Goal: Information Seeking & Learning: Stay updated

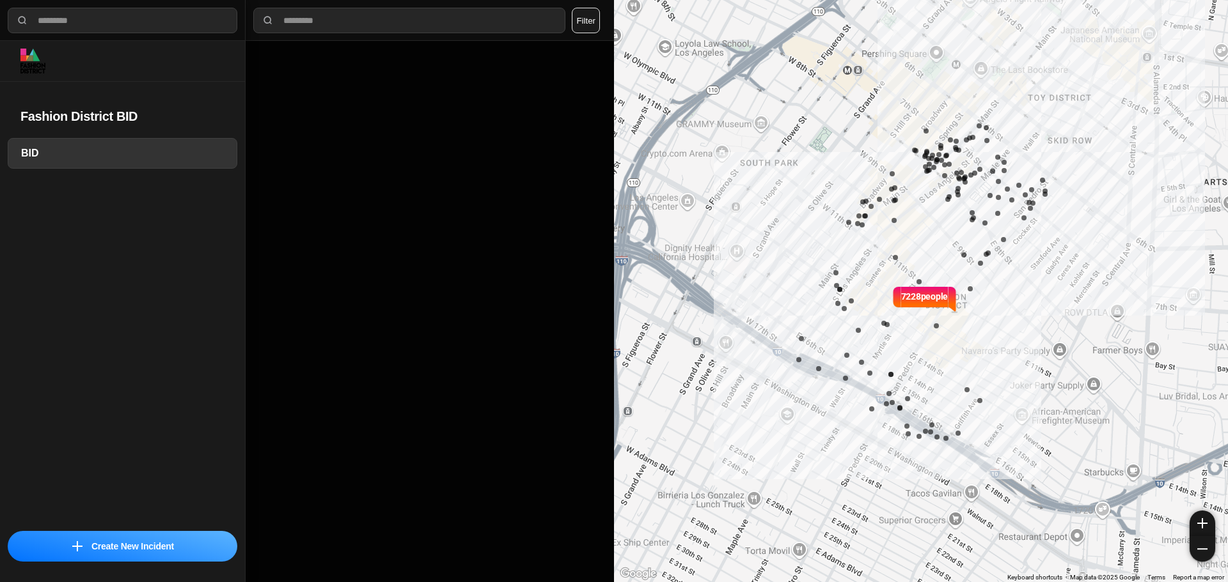
select select "*"
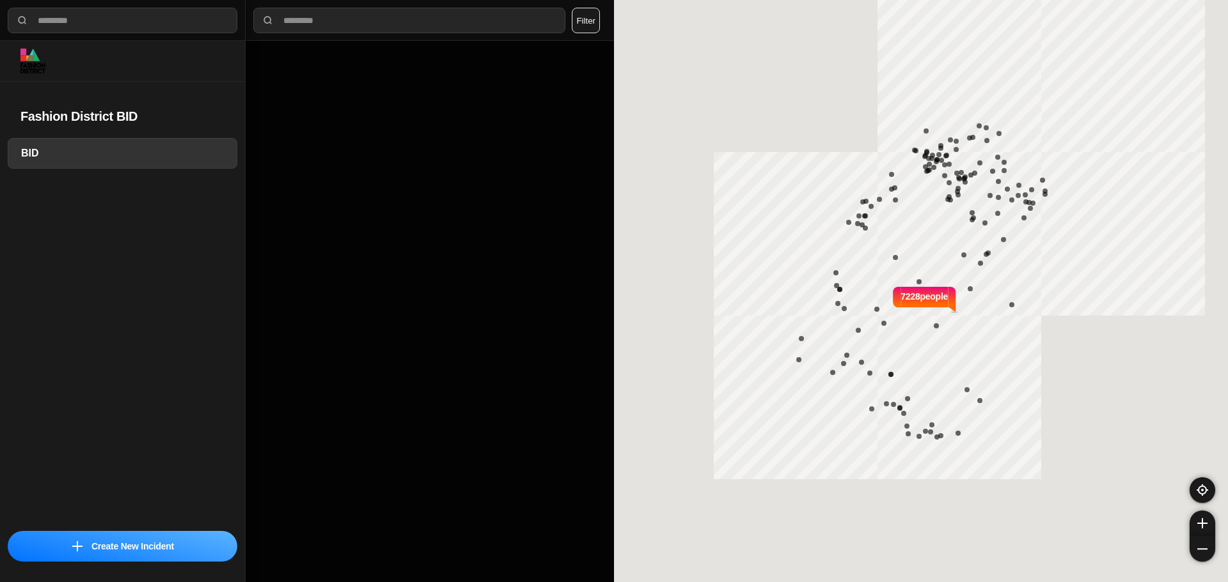
select select "*"
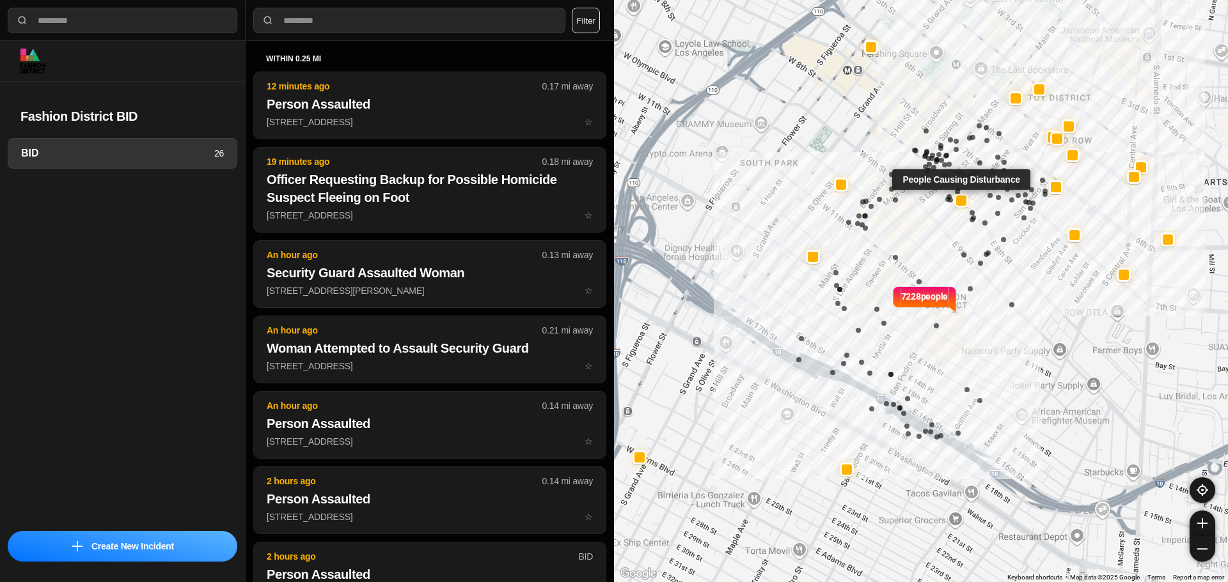
click at [962, 200] on div at bounding box center [961, 201] width 10 height 10
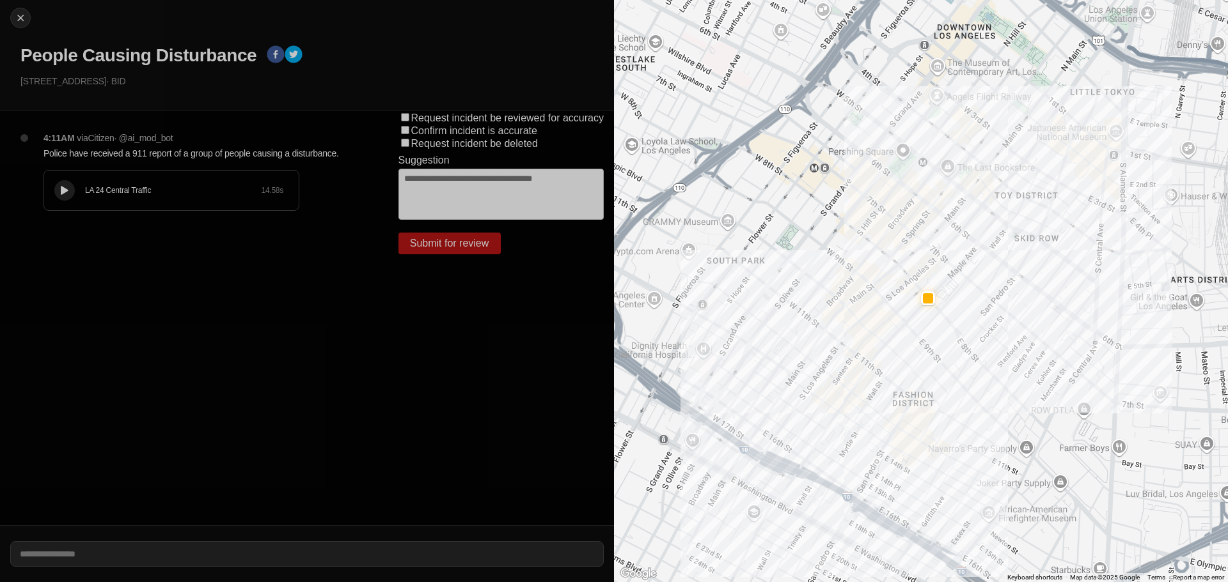
select select "*"
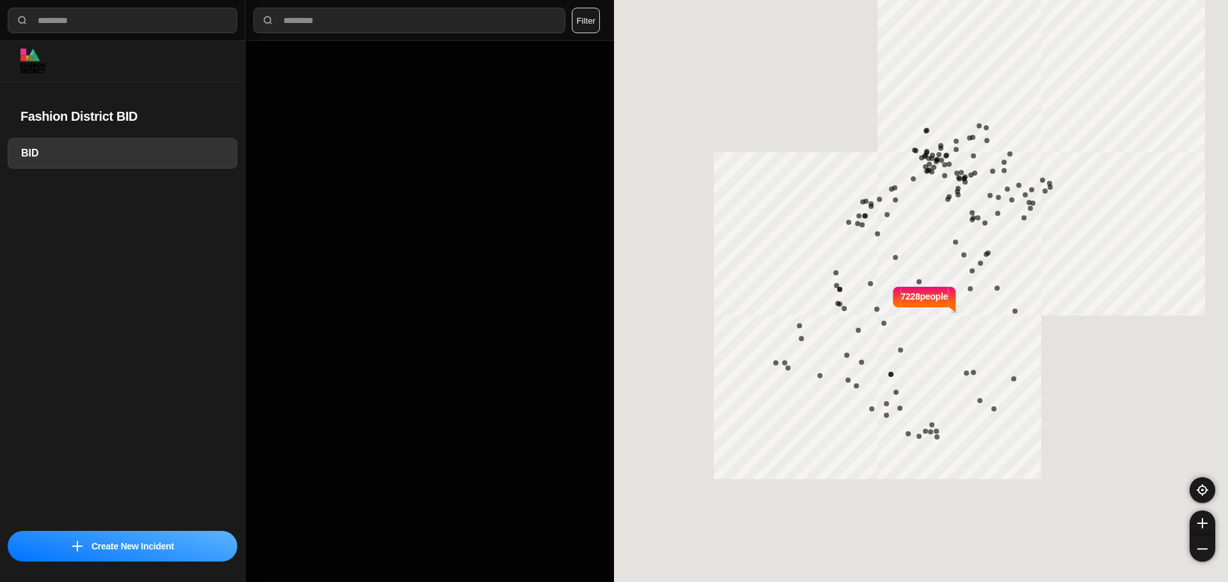
select select "*"
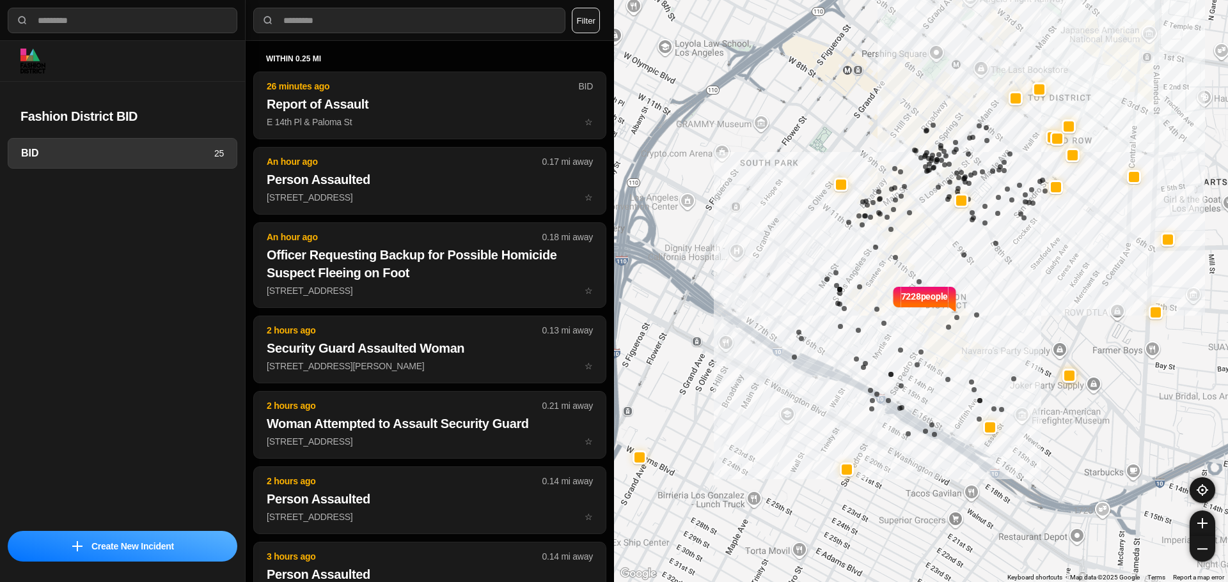
select select "*"
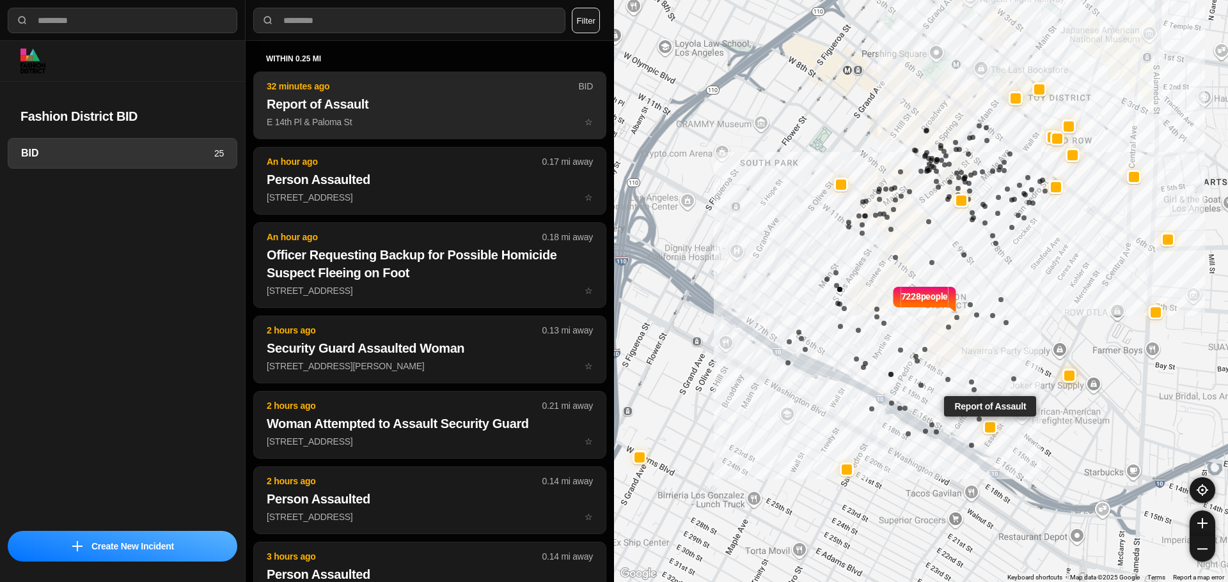
click at [390, 124] on p "E 14th Pl & Paloma St ☆" at bounding box center [430, 122] width 326 height 13
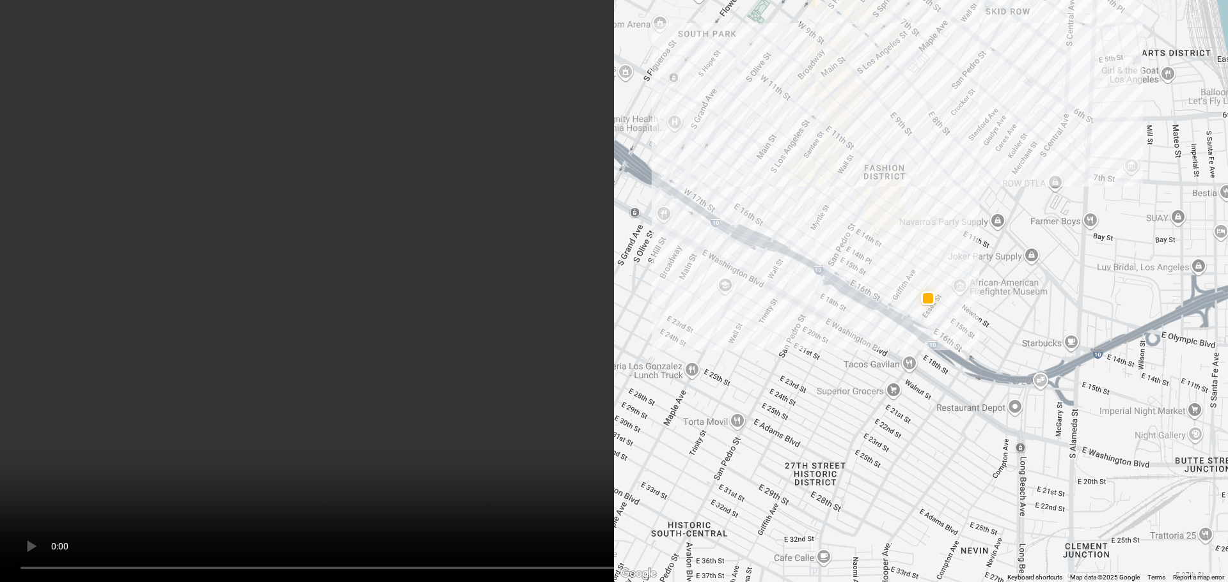
scroll to position [3, 0]
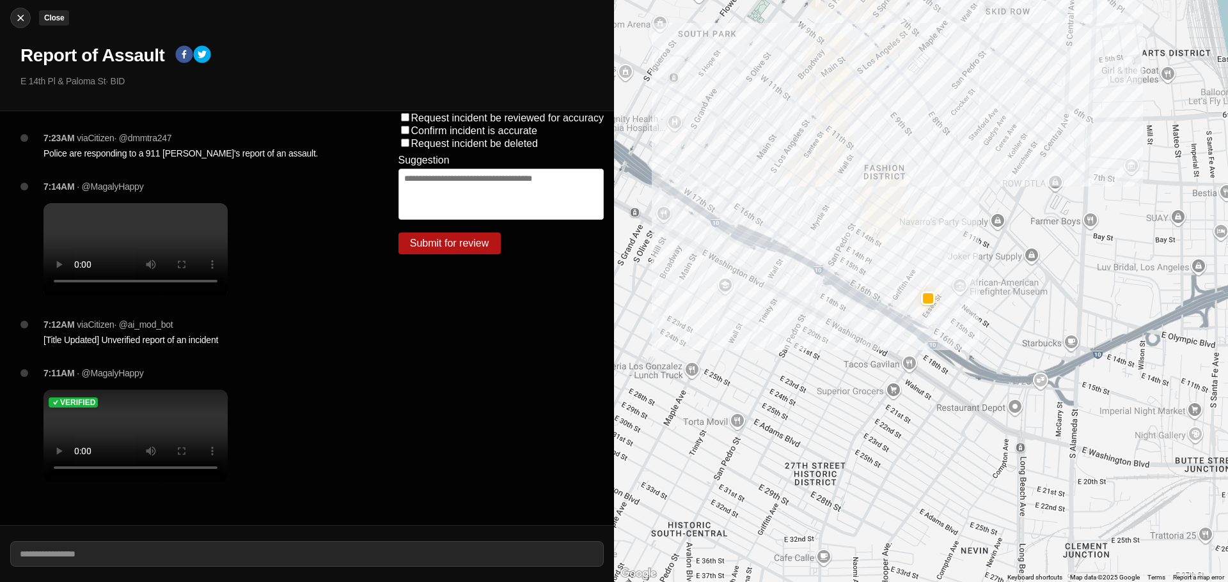
click at [24, 15] on img at bounding box center [20, 18] width 13 height 13
select select "*"
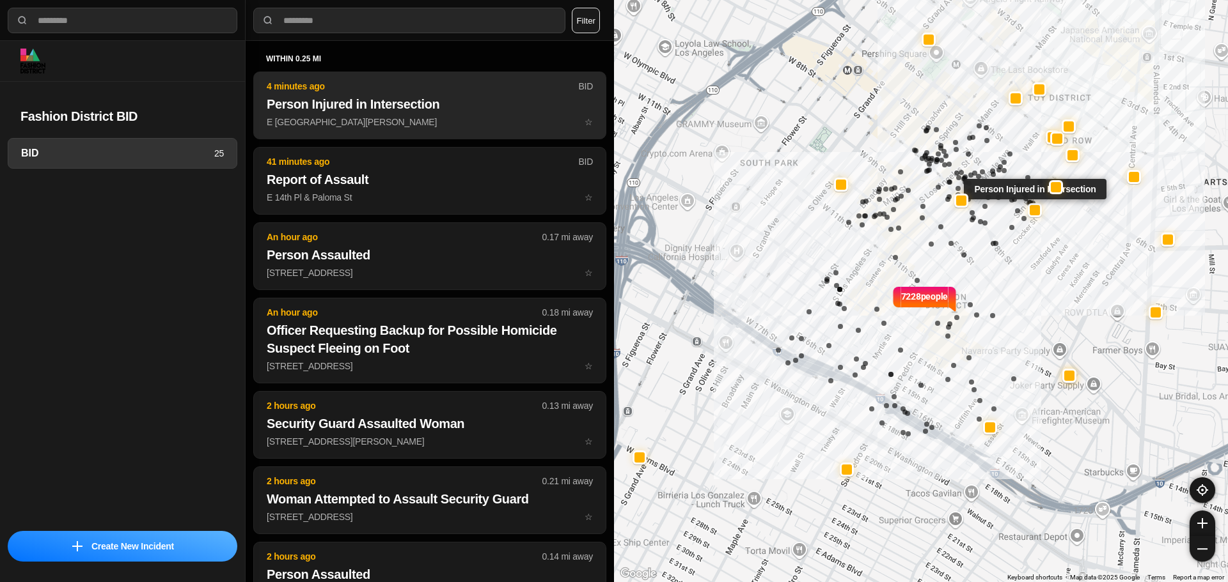
click at [402, 82] on p "4 minutes ago" at bounding box center [422, 86] width 311 height 13
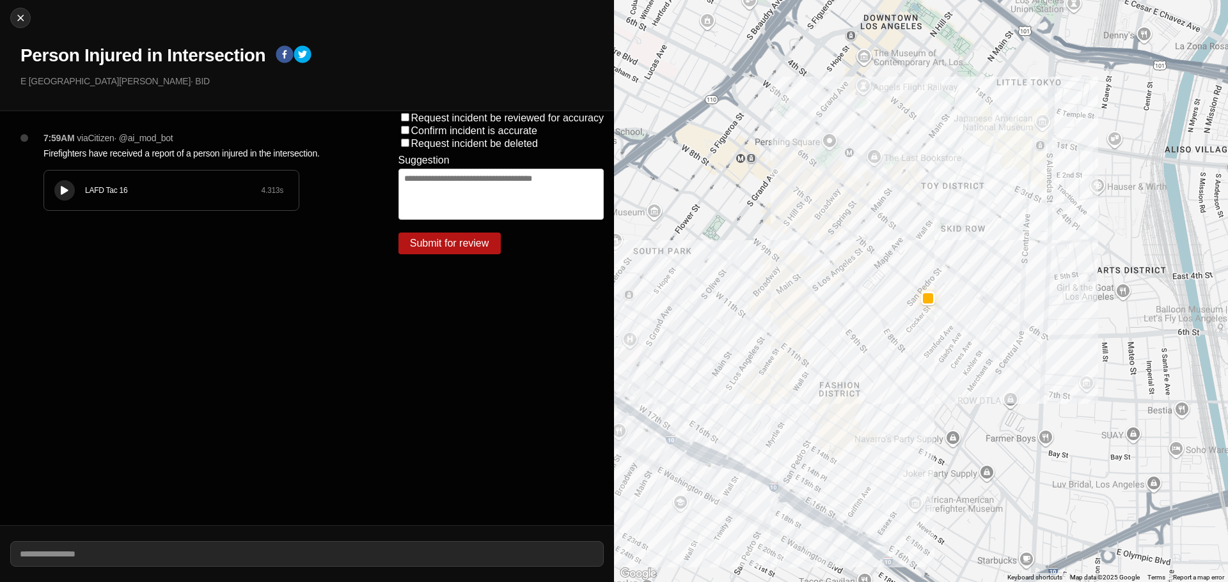
click at [55, 191] on button at bounding box center [64, 190] width 20 height 20
click at [24, 24] on img at bounding box center [20, 18] width 13 height 13
select select "*"
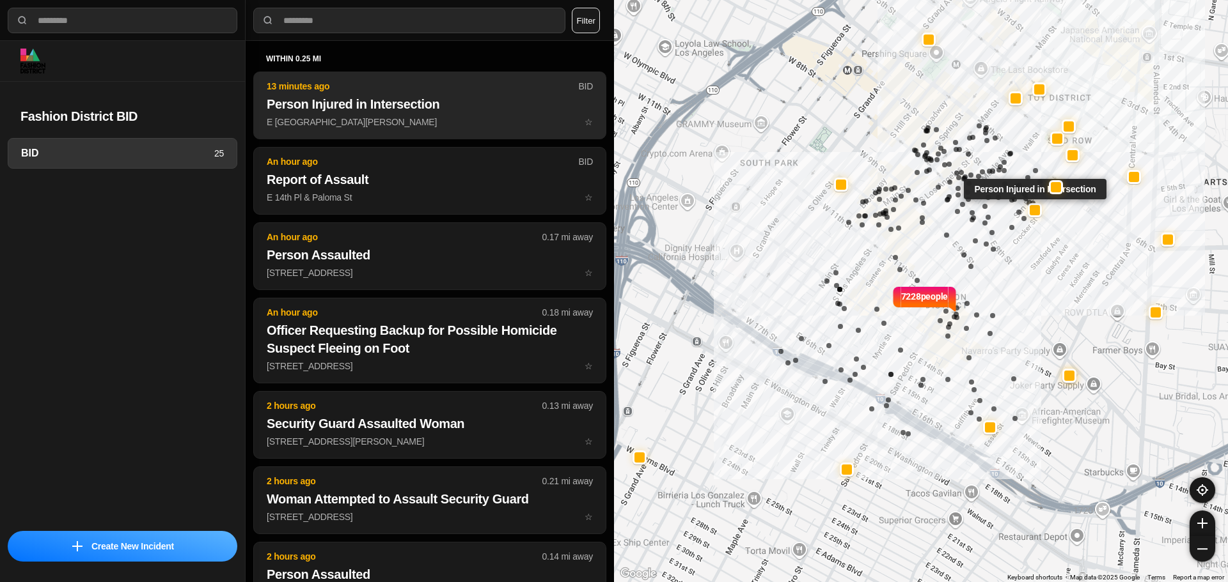
click at [427, 111] on h2 "Person Injured in Intersection" at bounding box center [430, 104] width 326 height 18
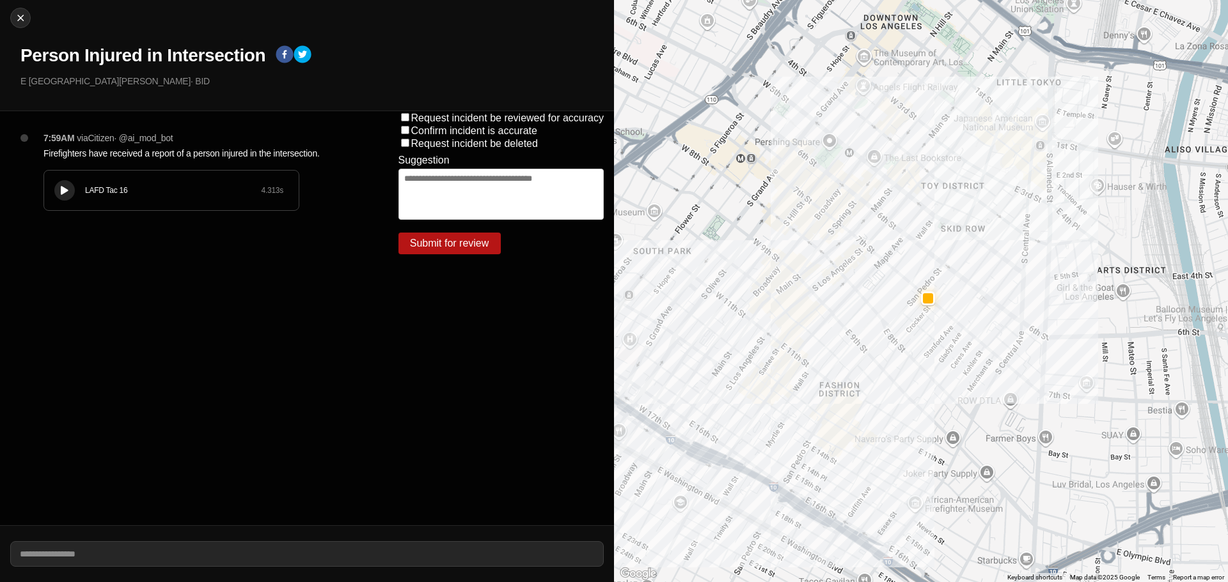
click at [61, 194] on icon at bounding box center [65, 191] width 8 height 8
click at [55, 207] on div "LAFD Tac 16 4.313 s" at bounding box center [171, 191] width 254 height 40
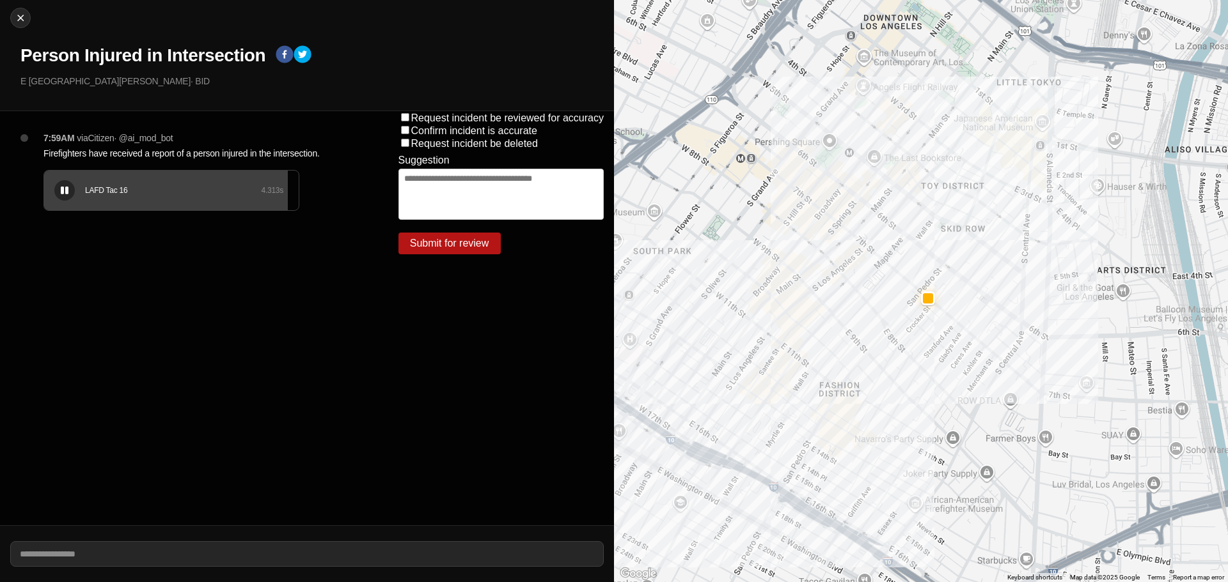
click at [48, 207] on div "LAFD Tac 16 4.313 s" at bounding box center [171, 191] width 254 height 40
drag, startPoint x: 65, startPoint y: 193, endPoint x: 392, endPoint y: 294, distance: 342.0
click at [361, 295] on div "7:59AM via Citizen · @ ai_mod_bot Firefighters have received a report of a pers…" at bounding box center [194, 318] width 388 height 414
click at [15, 17] on div at bounding box center [20, 18] width 19 height 13
select select "*"
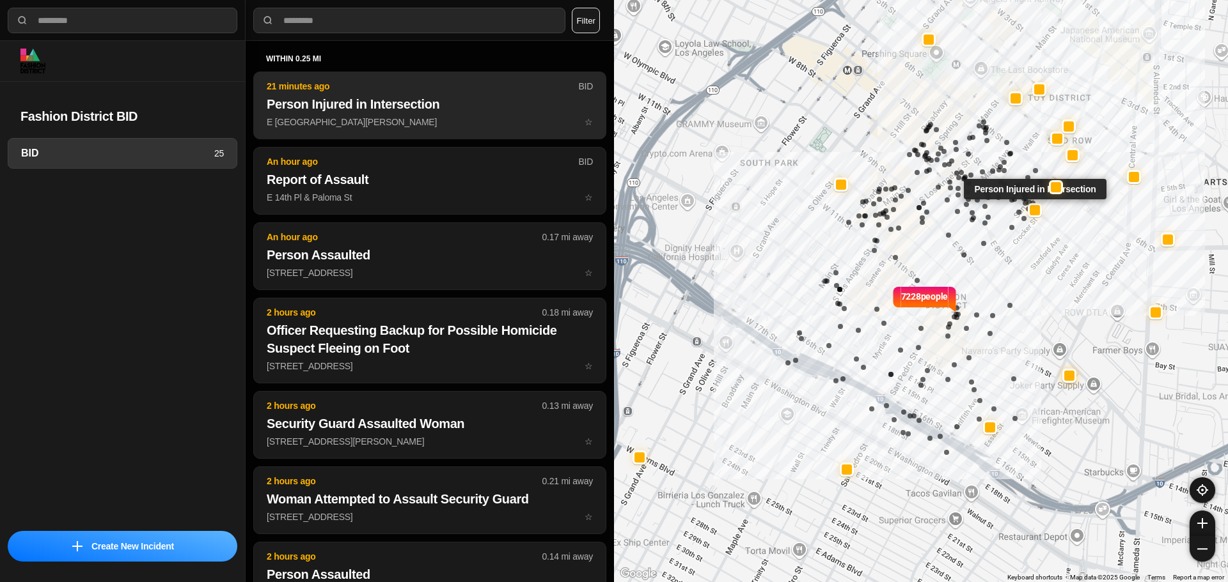
click at [386, 129] on button "21 minutes ago BID Person Injured in Intersection E 7th St & S San Pedro St ☆" at bounding box center [429, 106] width 353 height 68
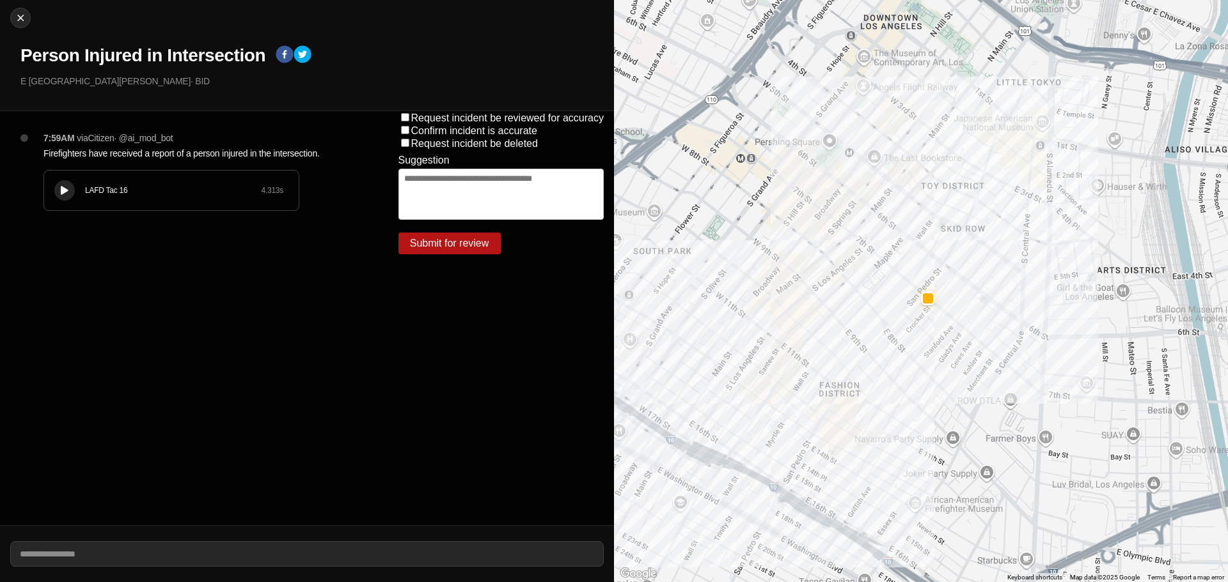
click at [56, 188] on button at bounding box center [64, 190] width 20 height 20
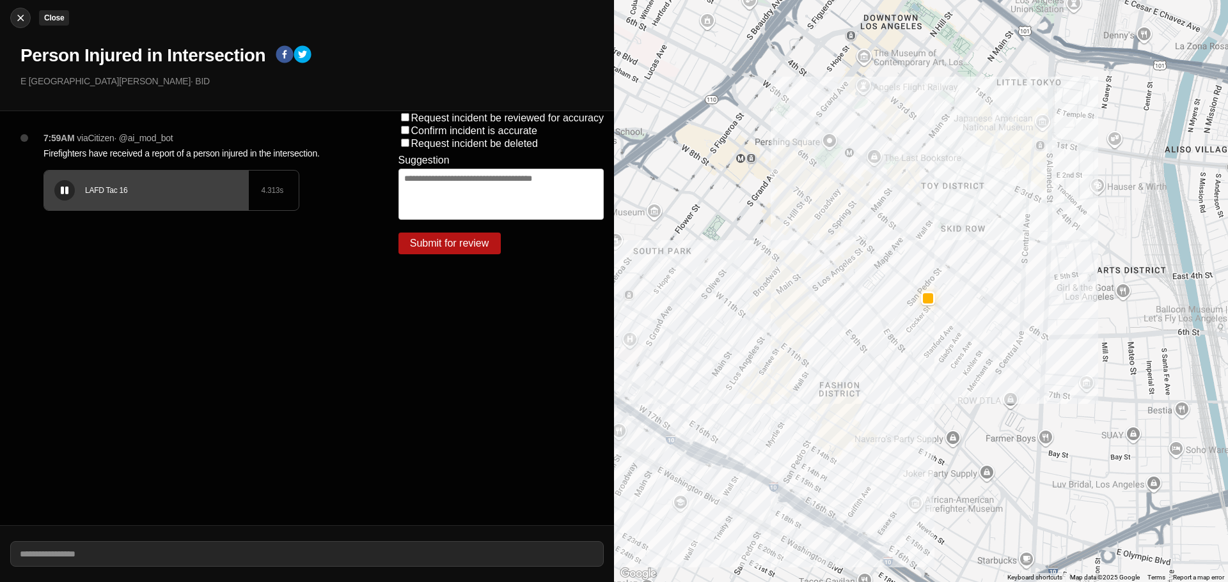
click at [20, 13] on img at bounding box center [20, 18] width 13 height 13
select select "*"
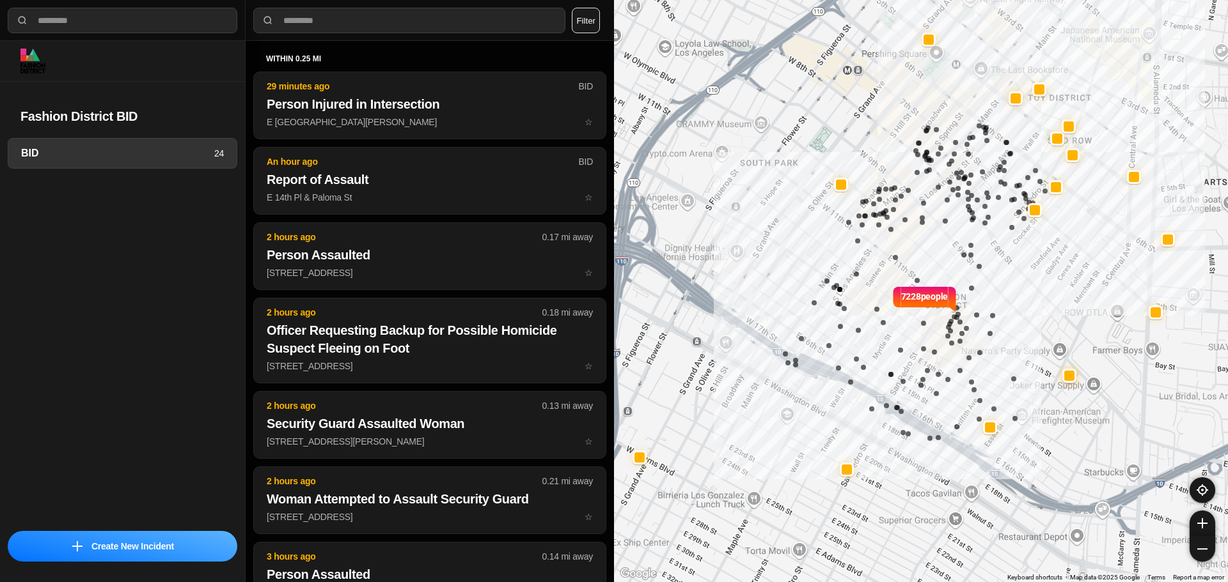
select select "*"
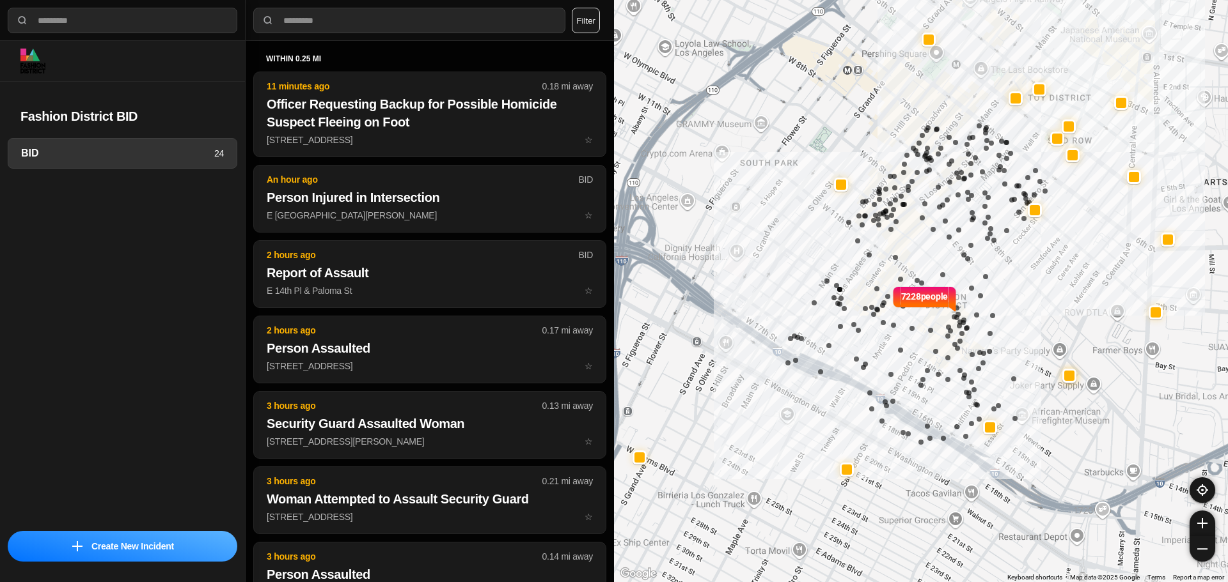
select select "*"
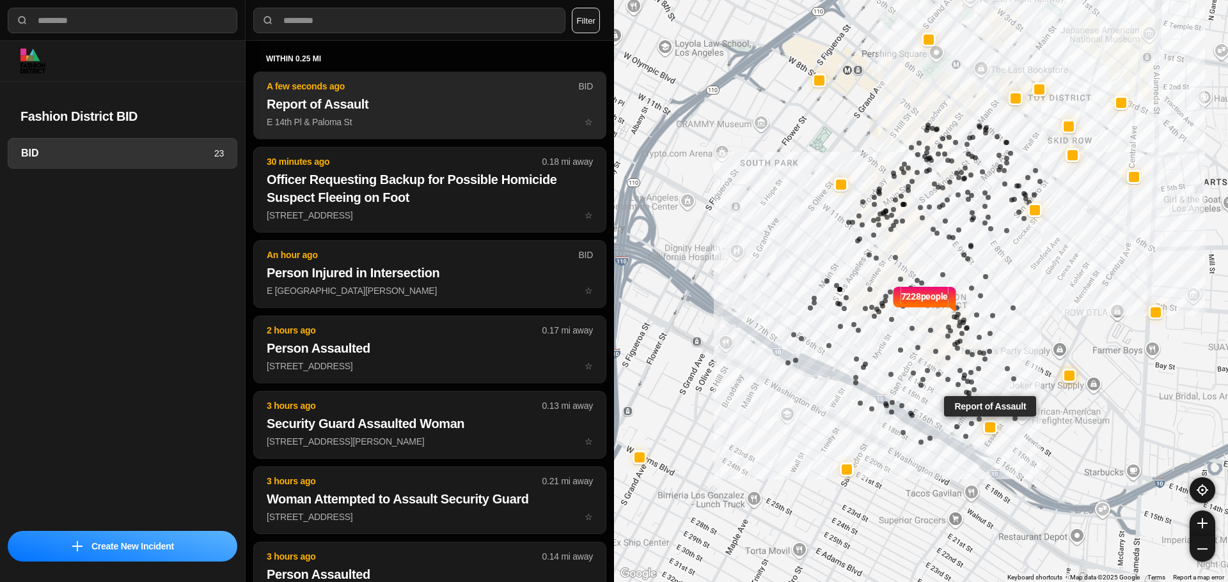
click at [501, 96] on h2 "Report of Assault" at bounding box center [430, 104] width 326 height 18
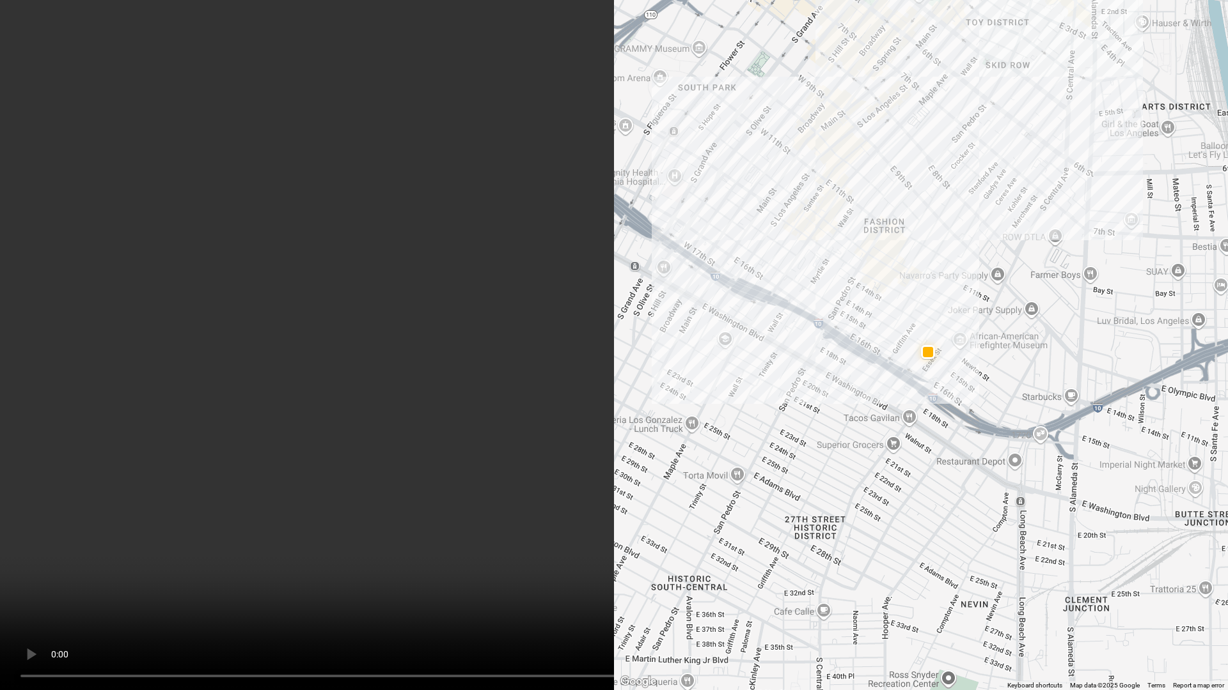
click at [191, 582] on video at bounding box center [614, 345] width 1228 height 690
click at [1002, 538] on video at bounding box center [614, 345] width 1228 height 690
click at [1094, 519] on video at bounding box center [614, 345] width 1228 height 690
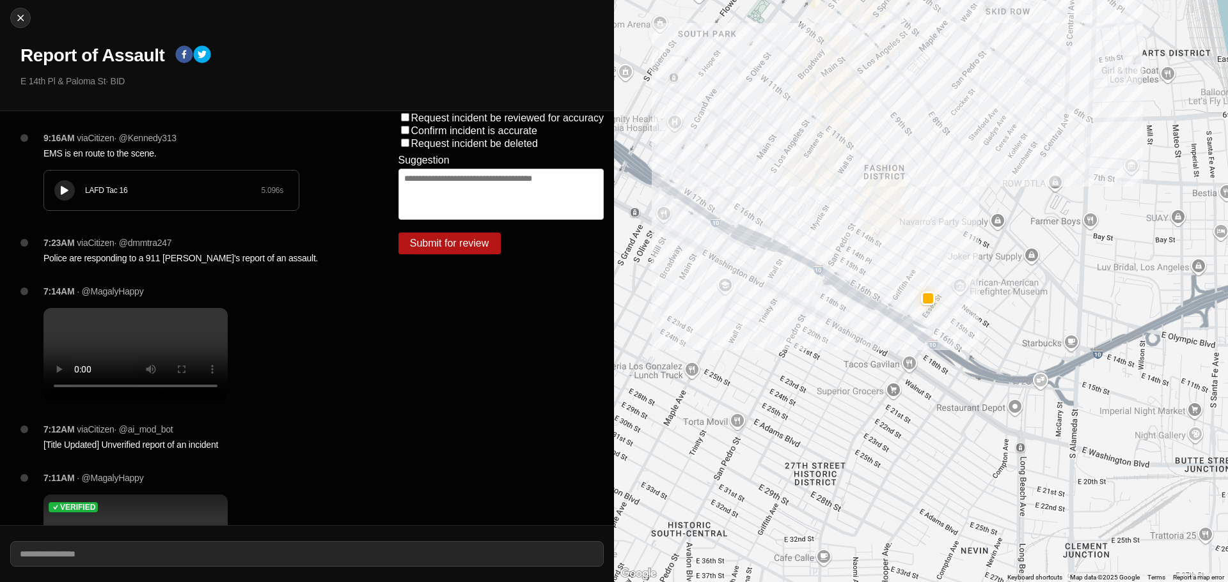
drag, startPoint x: 76, startPoint y: 198, endPoint x: 95, endPoint y: 191, distance: 19.6
click at [76, 196] on div "LAFD Tac 16 5.096 s" at bounding box center [171, 191] width 254 height 40
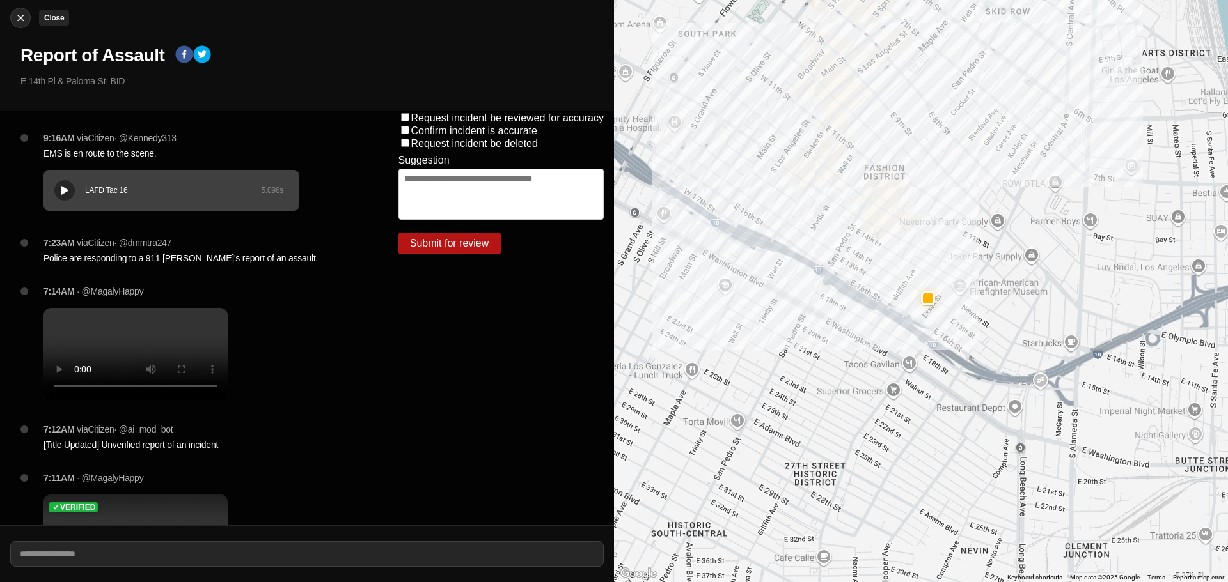
click at [15, 15] on img at bounding box center [20, 18] width 13 height 13
select select "*"
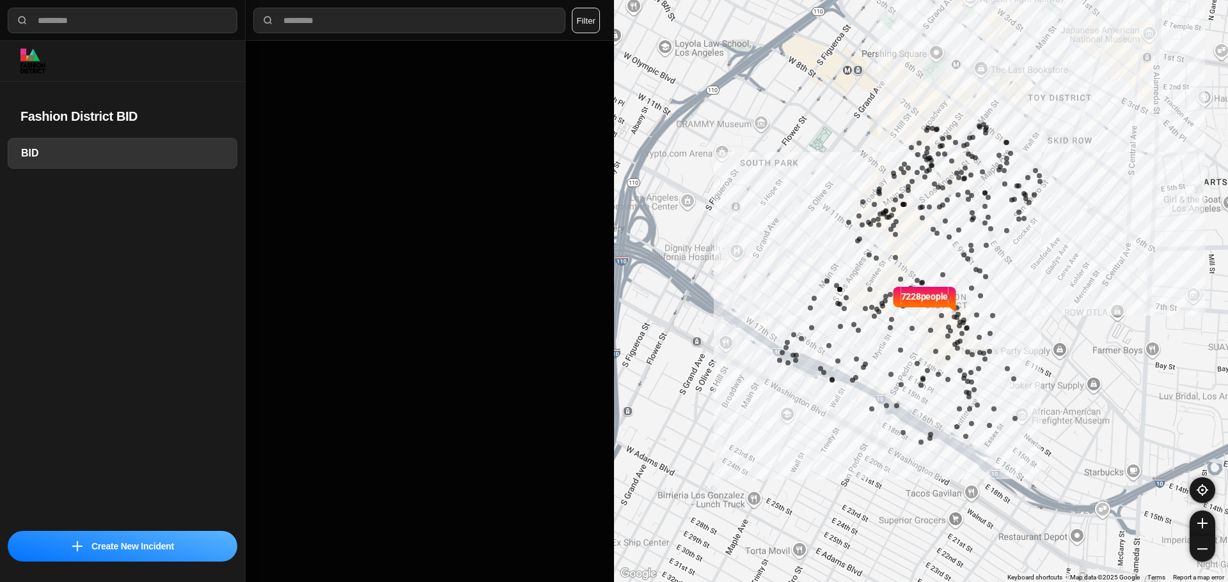
select select "*"
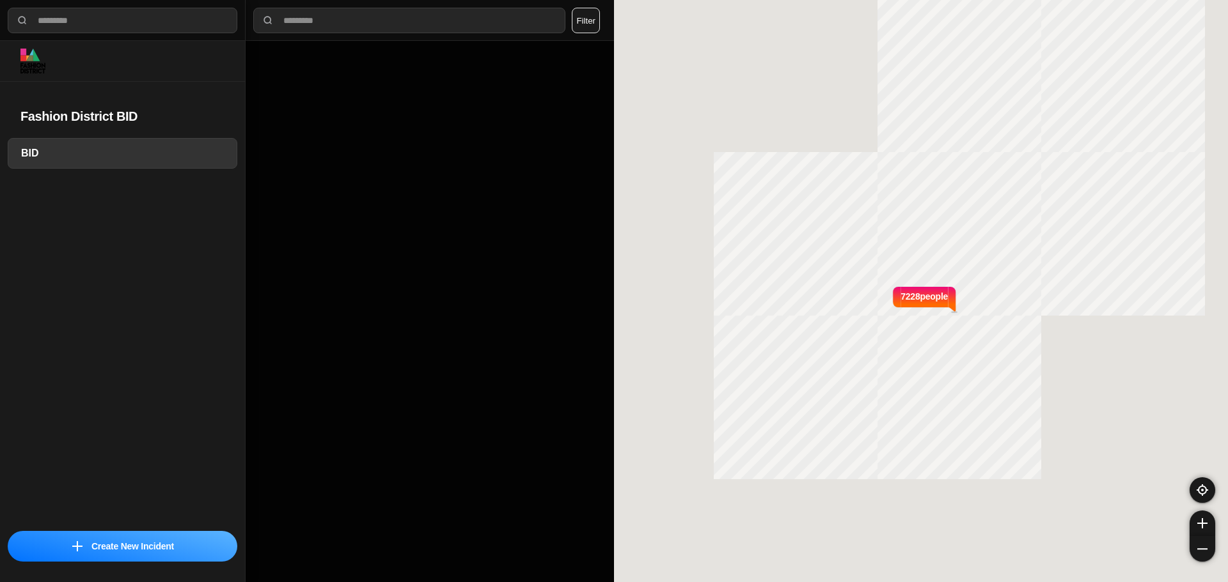
select select "*"
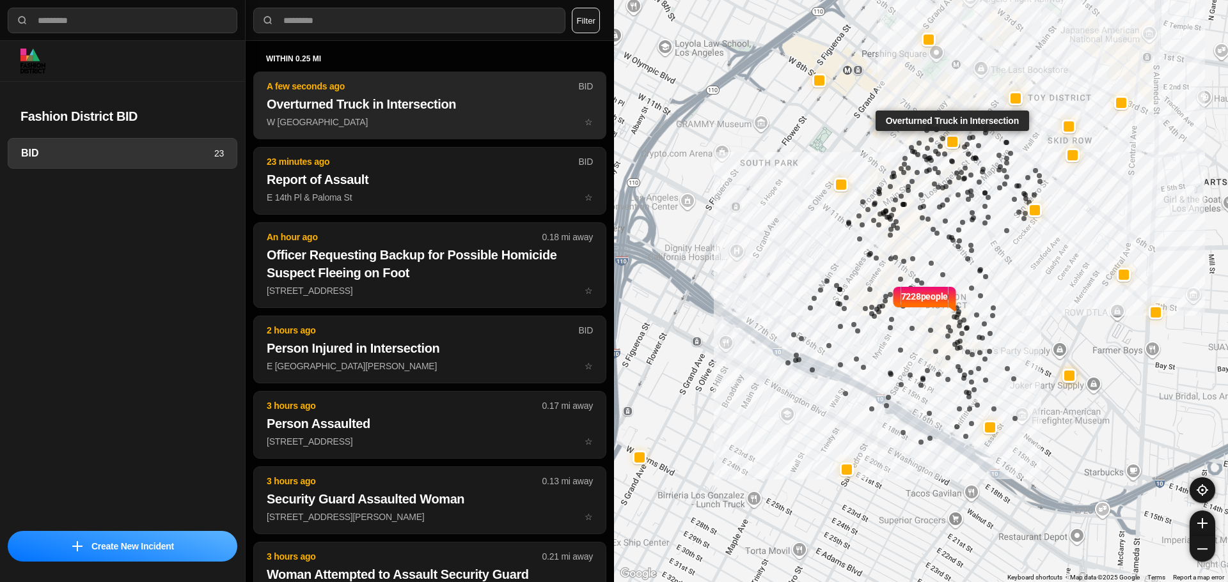
click at [347, 111] on h2 "Overturned Truck in Intersection" at bounding box center [430, 104] width 326 height 18
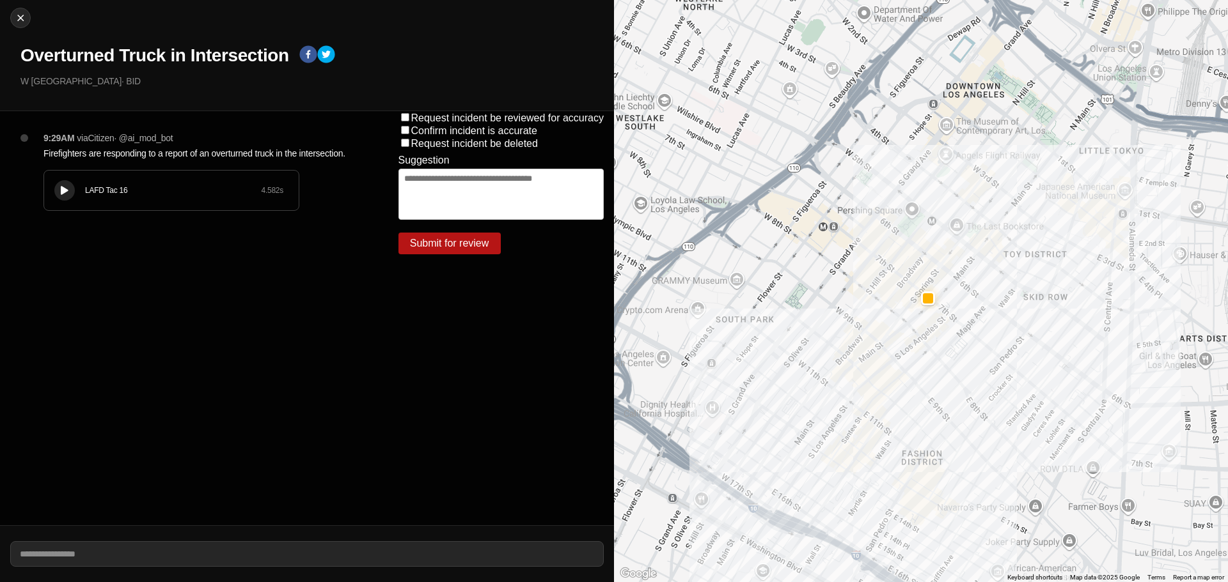
click at [70, 185] on button at bounding box center [64, 190] width 20 height 20
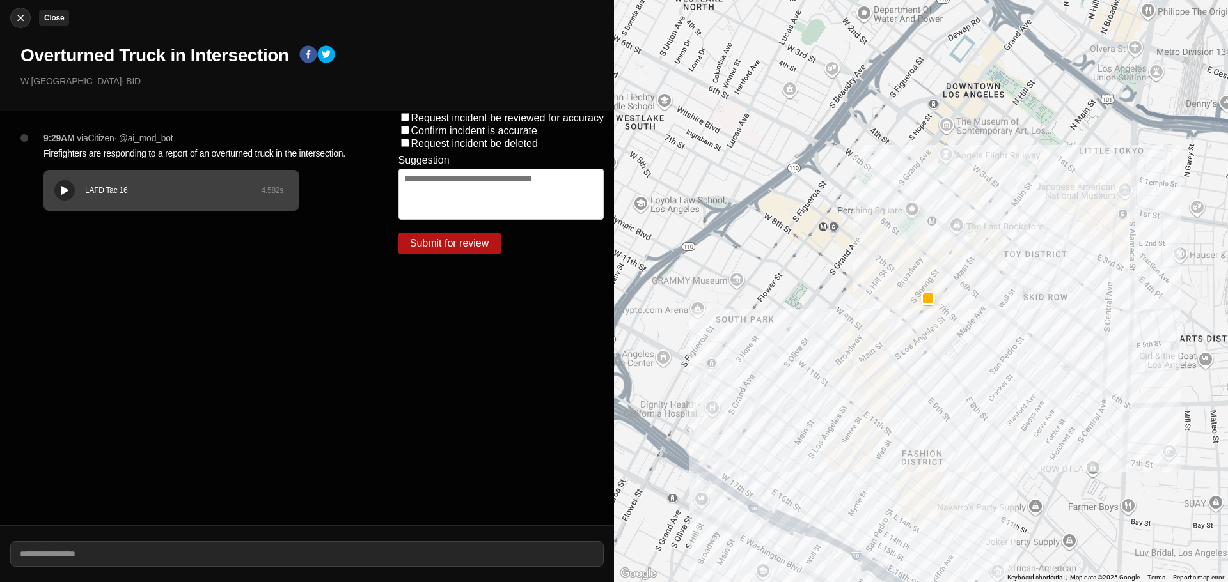
click at [20, 13] on img at bounding box center [20, 18] width 13 height 13
select select "*"
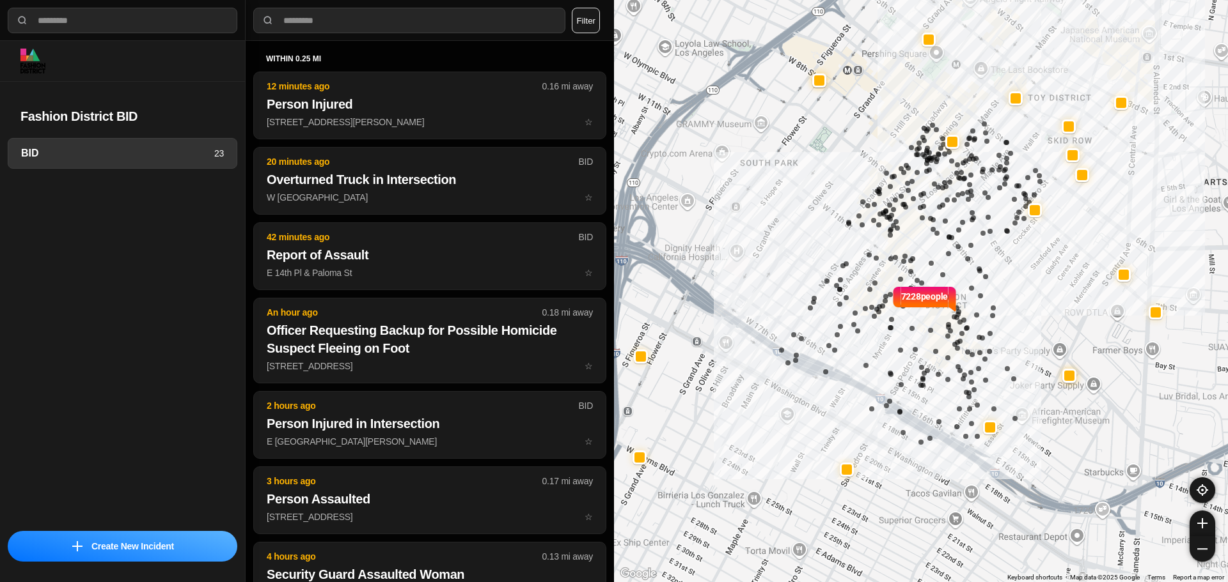
select select "*"
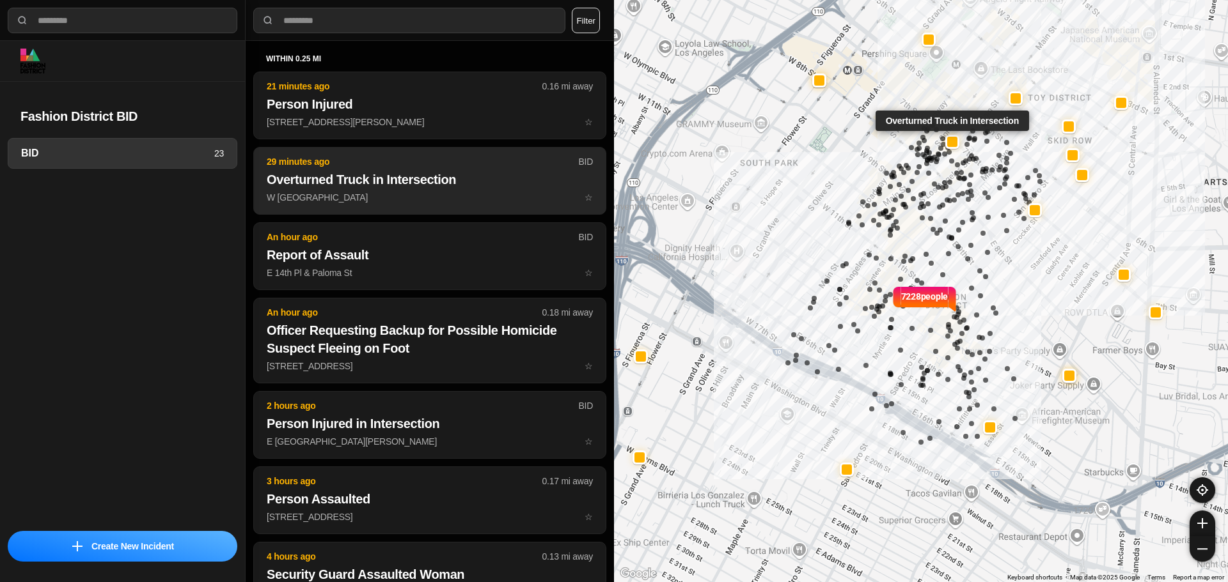
click at [396, 182] on h2 "Overturned Truck in Intersection" at bounding box center [430, 180] width 326 height 18
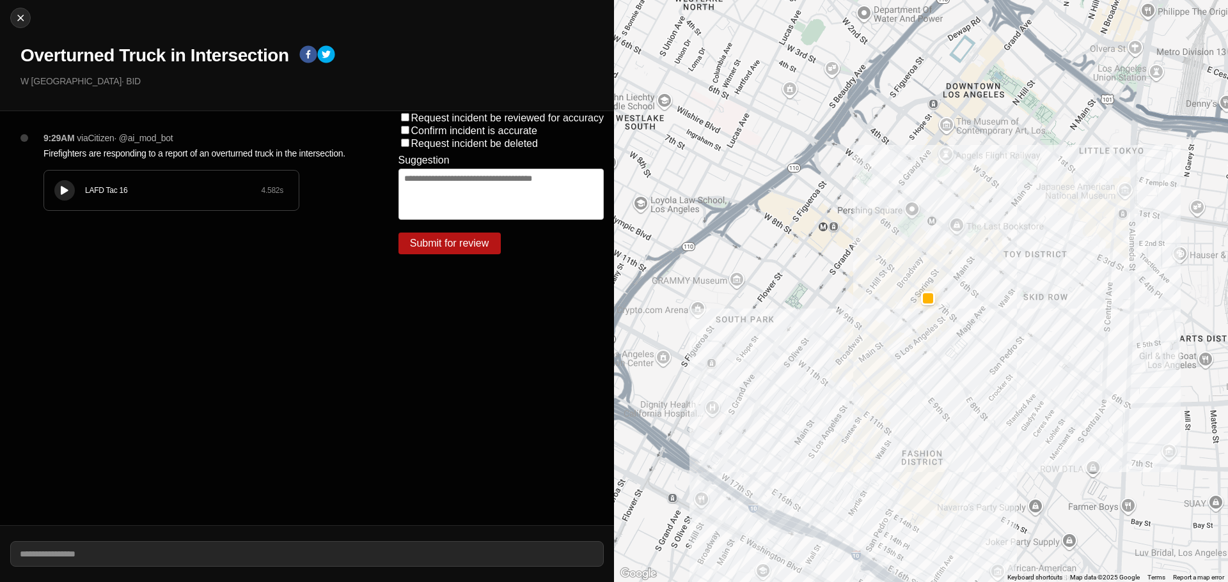
click at [66, 196] on button at bounding box center [64, 190] width 20 height 20
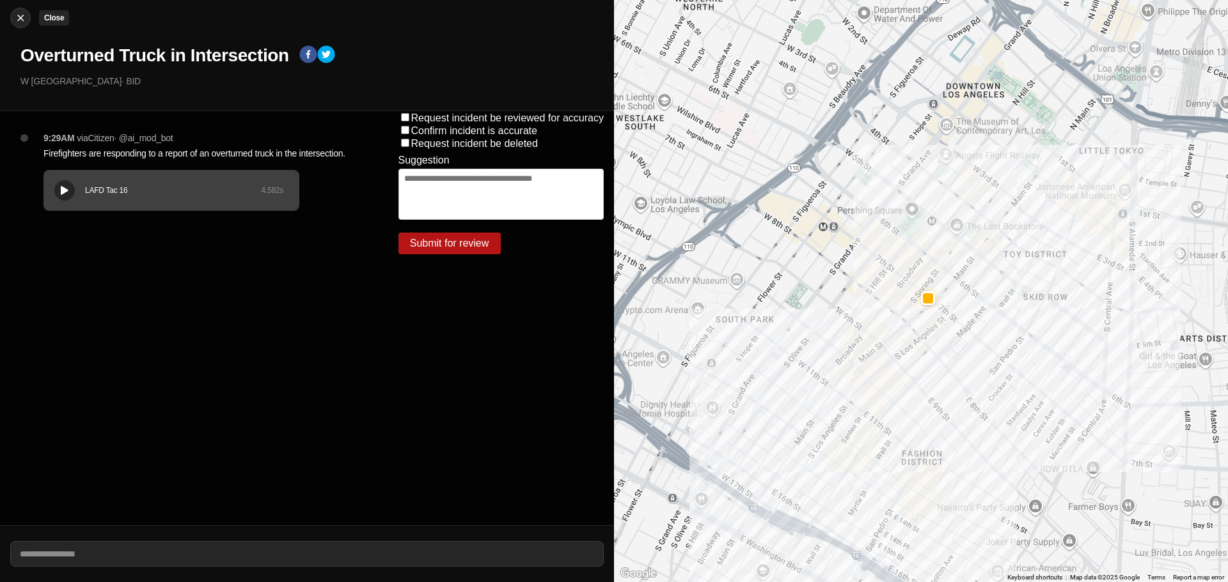
click at [22, 20] on img at bounding box center [20, 18] width 13 height 13
select select "*"
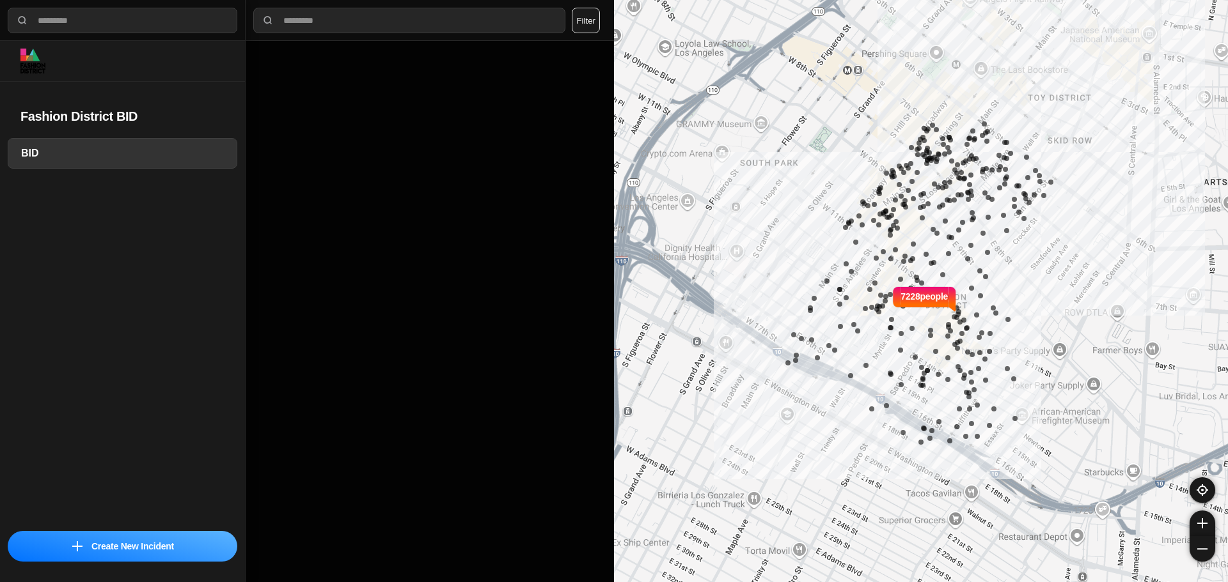
select select "*"
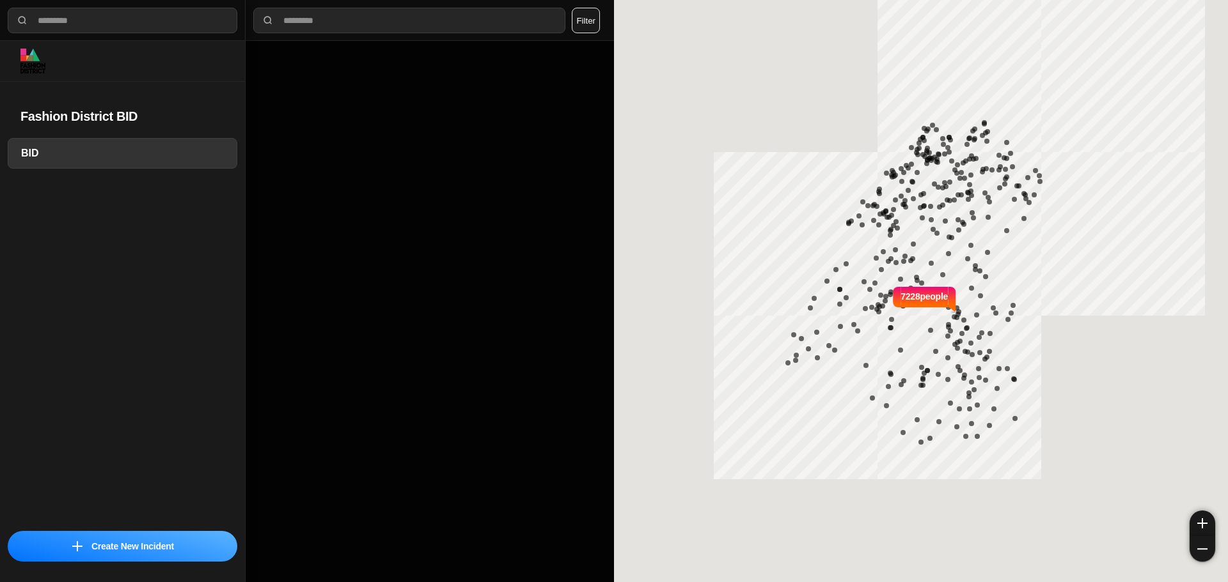
select select "*"
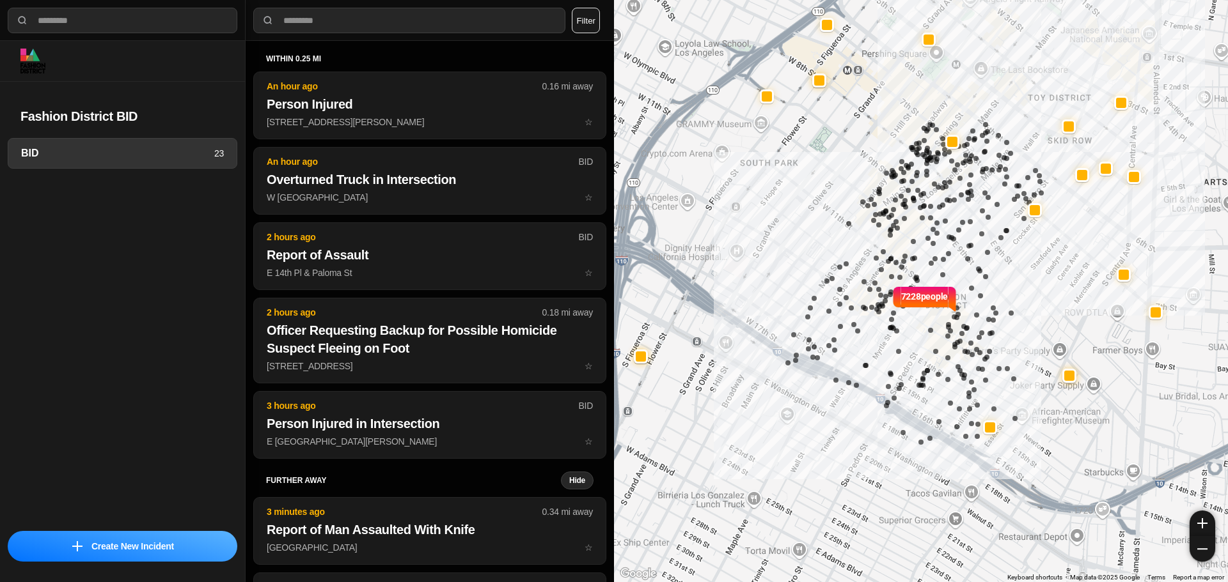
select select "*"
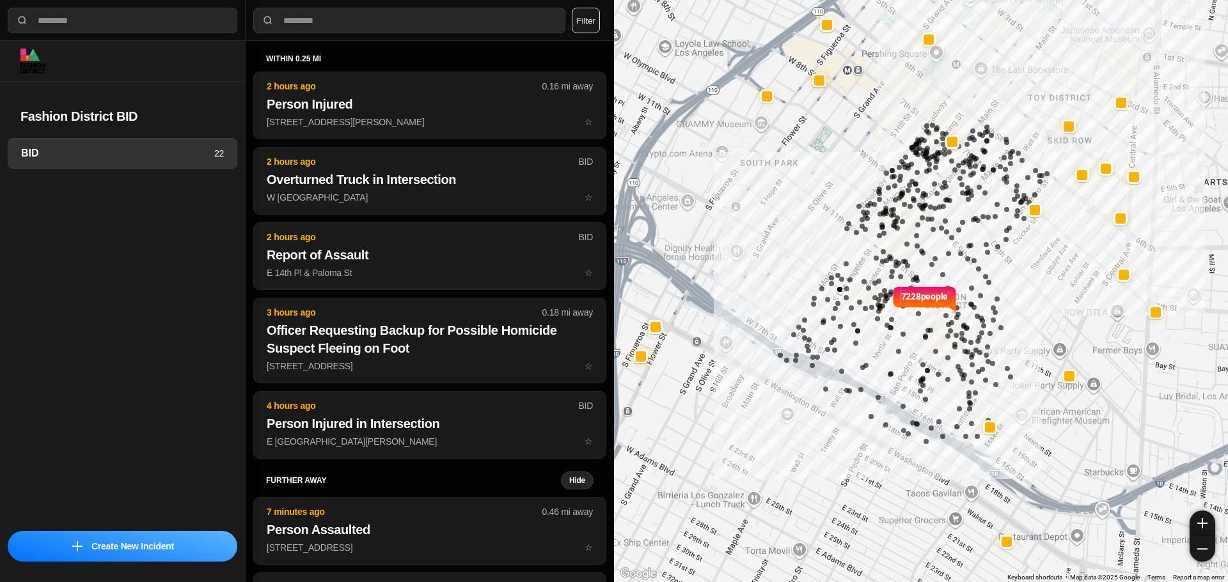
select select "*"
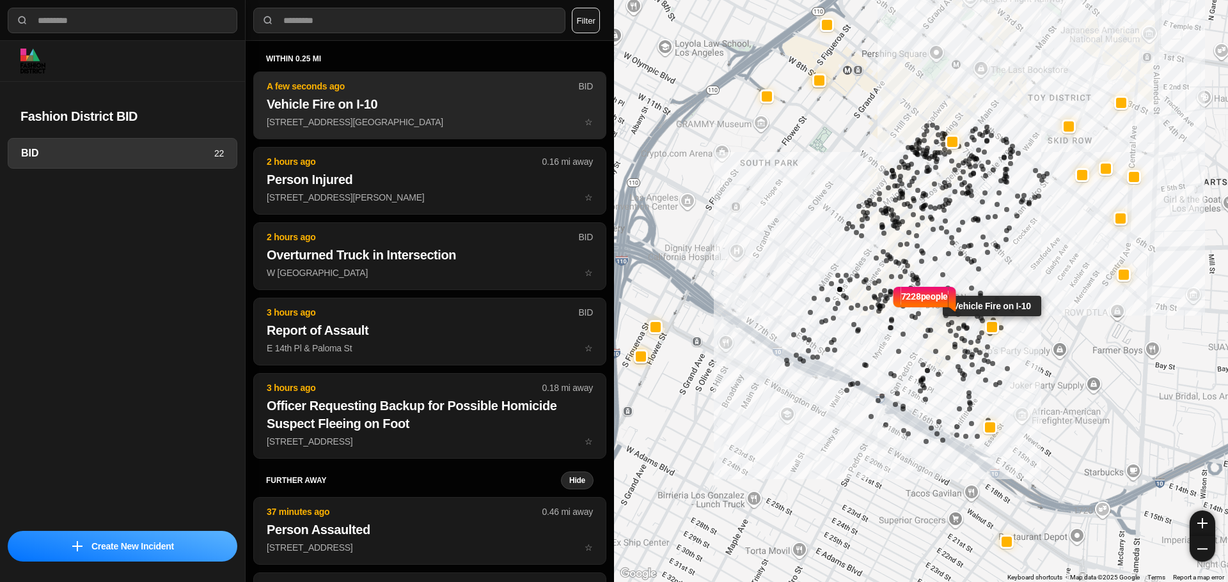
click at [392, 105] on h2 "Vehicle Fire on I-10" at bounding box center [430, 104] width 326 height 18
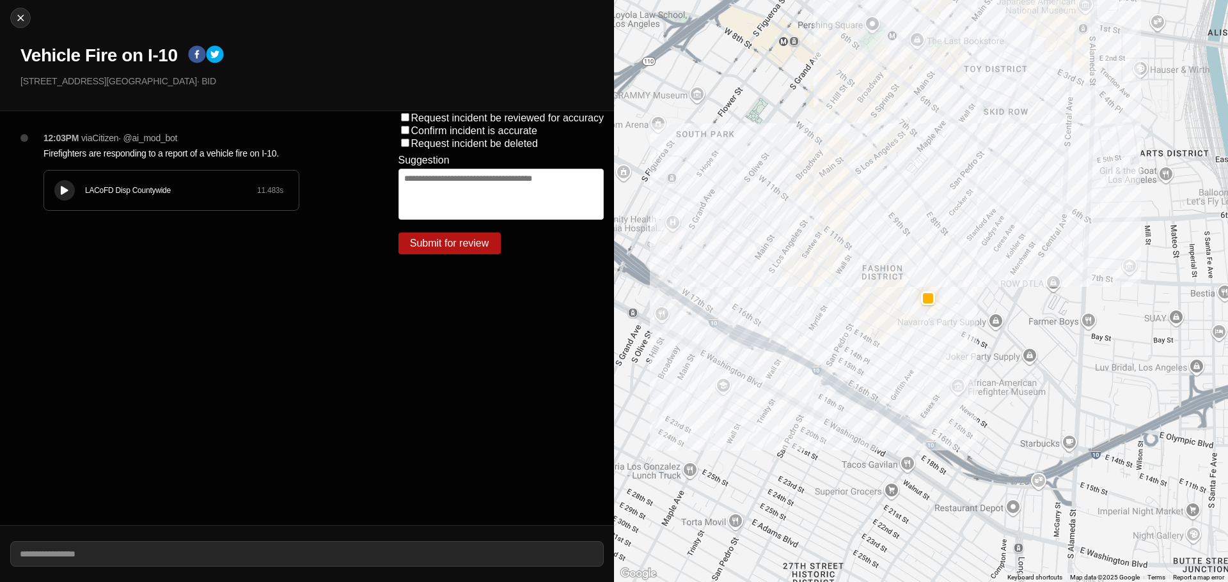
click at [70, 196] on button at bounding box center [64, 190] width 20 height 20
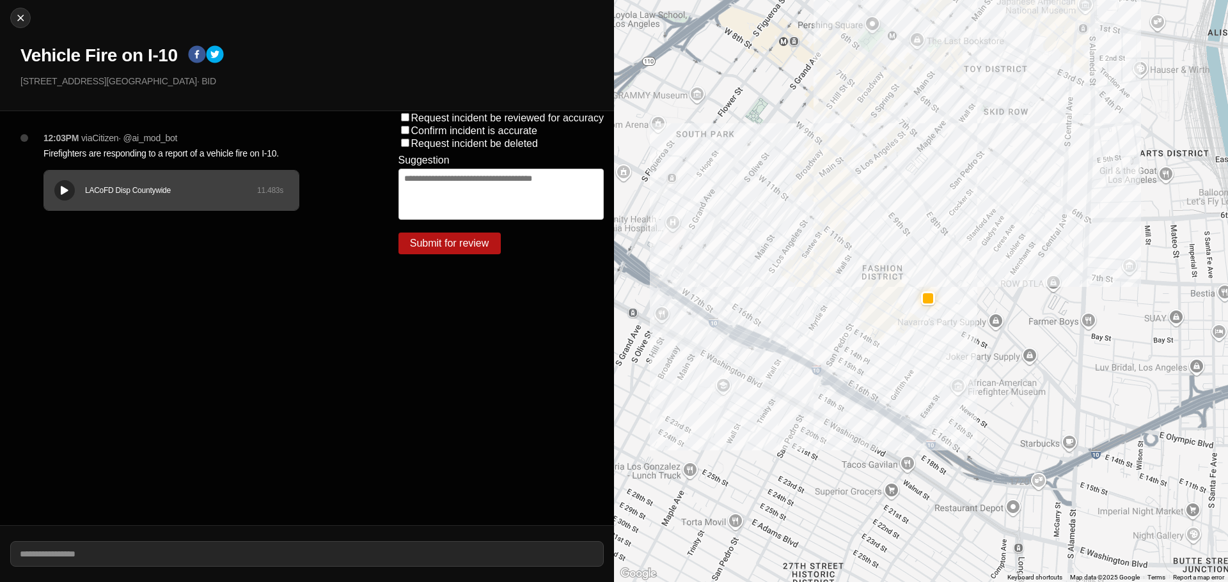
click at [46, 204] on div "LACoFD Disp Countywide 11.483 s" at bounding box center [171, 191] width 254 height 40
click at [16, 13] on img at bounding box center [20, 18] width 13 height 13
select select "*"
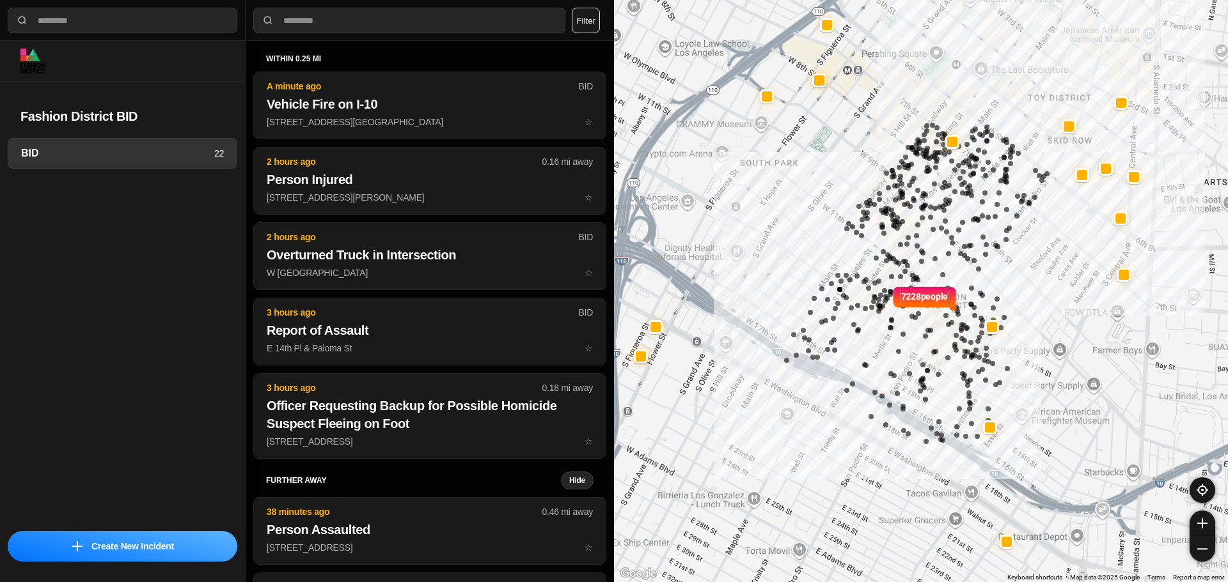
drag, startPoint x: 1115, startPoint y: 430, endPoint x: 1039, endPoint y: 410, distance: 78.8
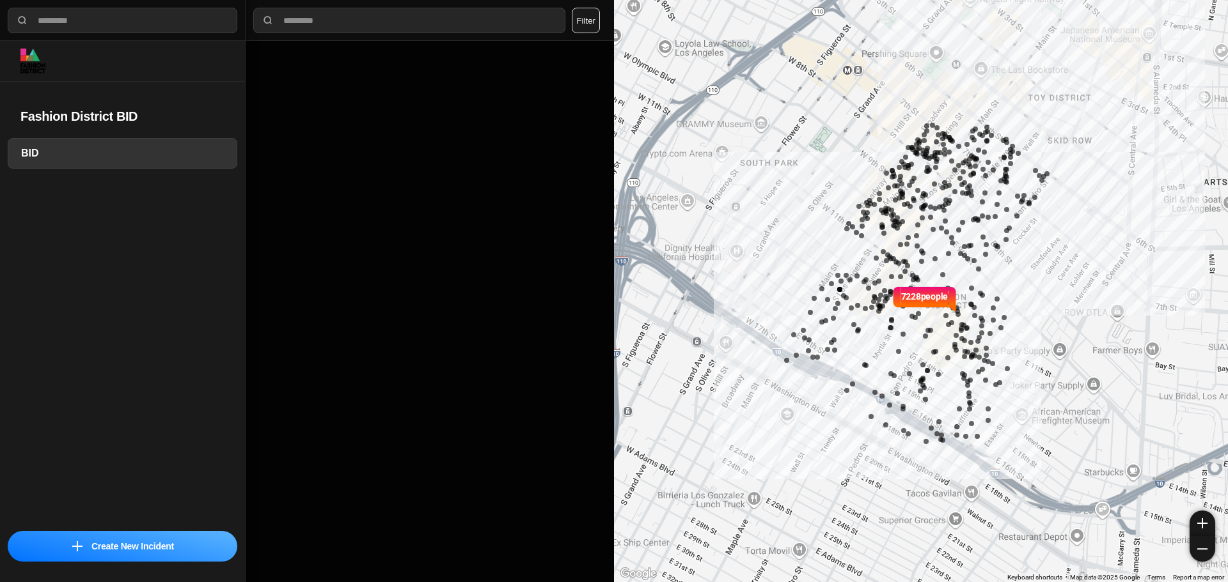
select select "*"
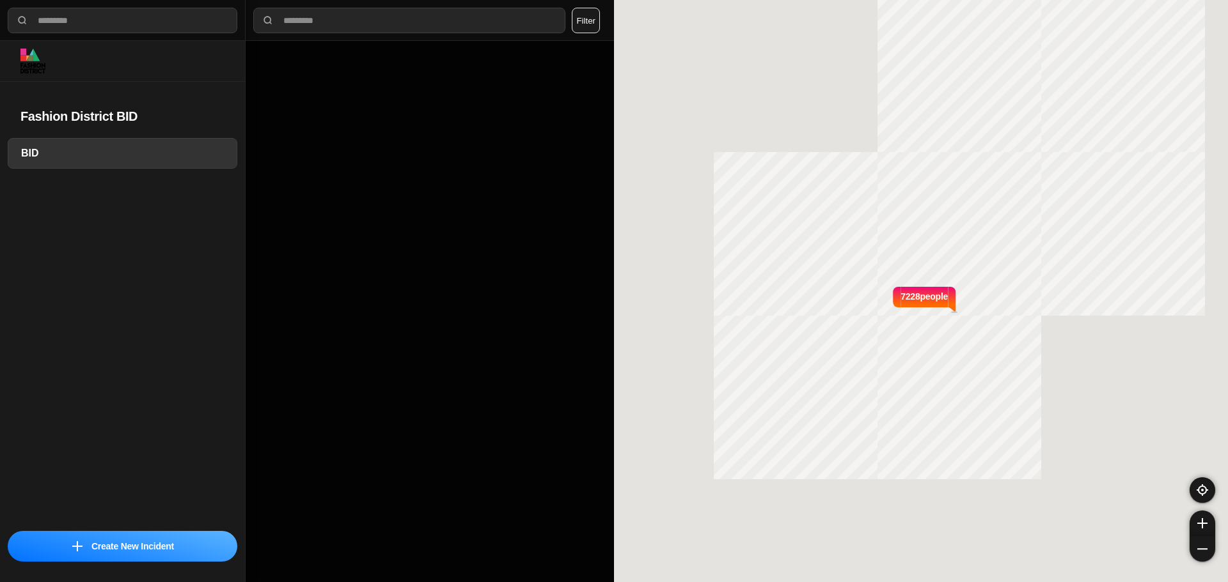
select select "*"
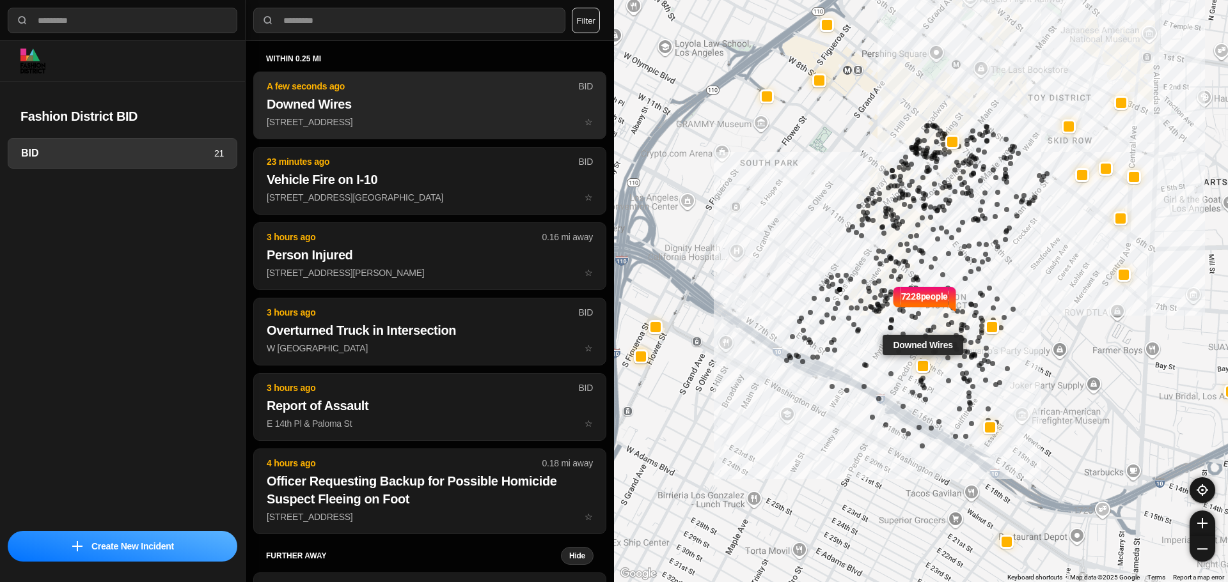
click at [374, 97] on h2 "Downed Wires" at bounding box center [430, 104] width 326 height 18
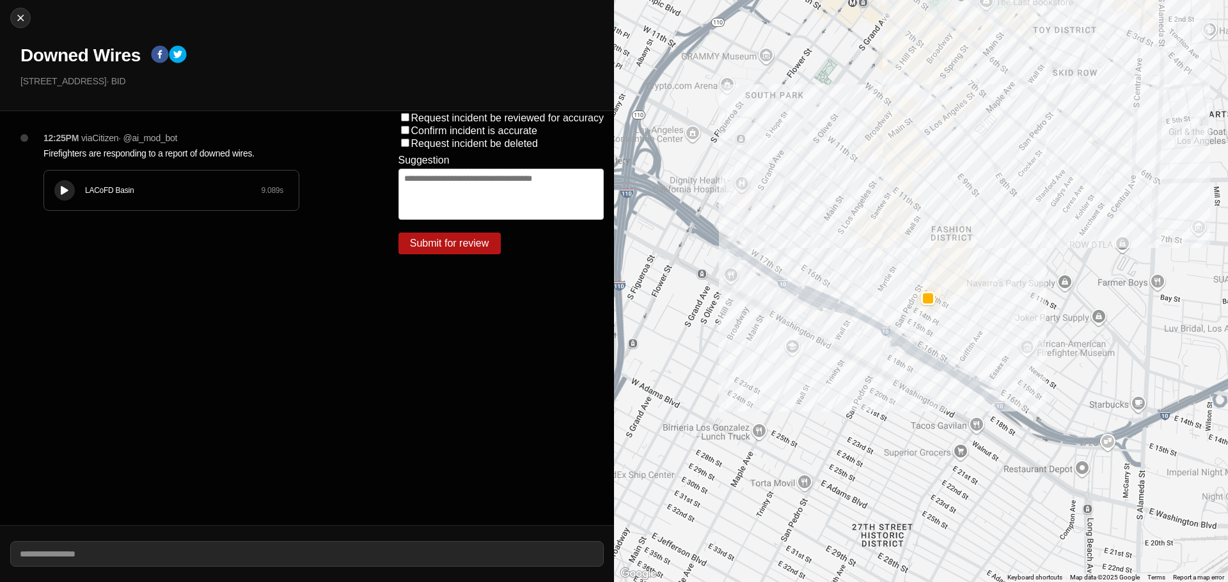
click at [47, 183] on div "LACoFD Basin 9.089 s" at bounding box center [171, 191] width 254 height 40
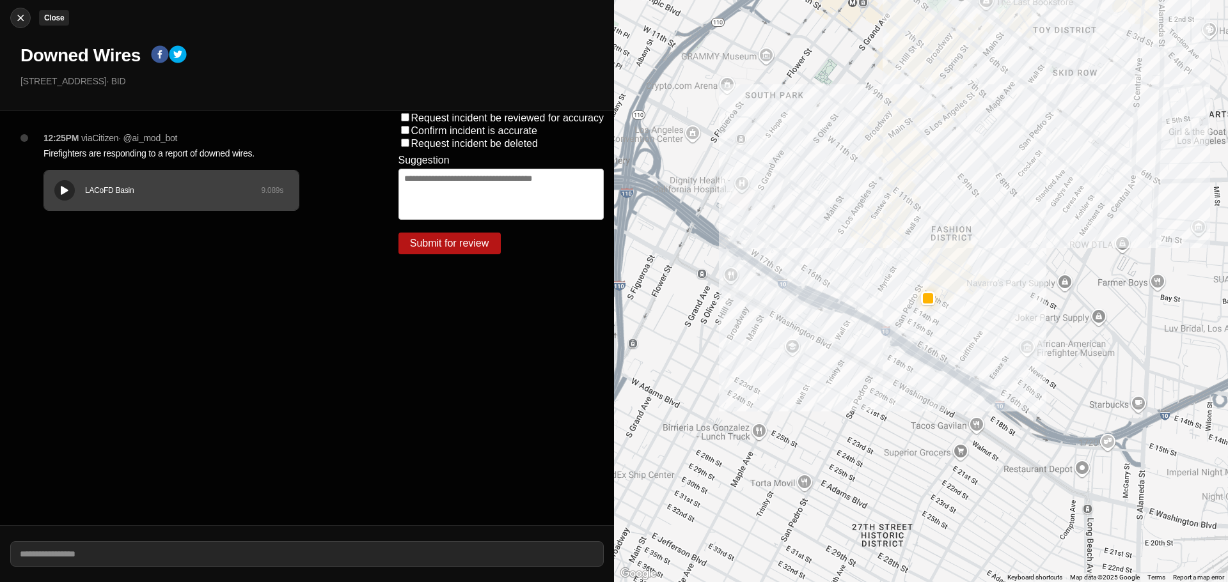
click at [18, 24] on img at bounding box center [20, 18] width 13 height 13
select select "*"
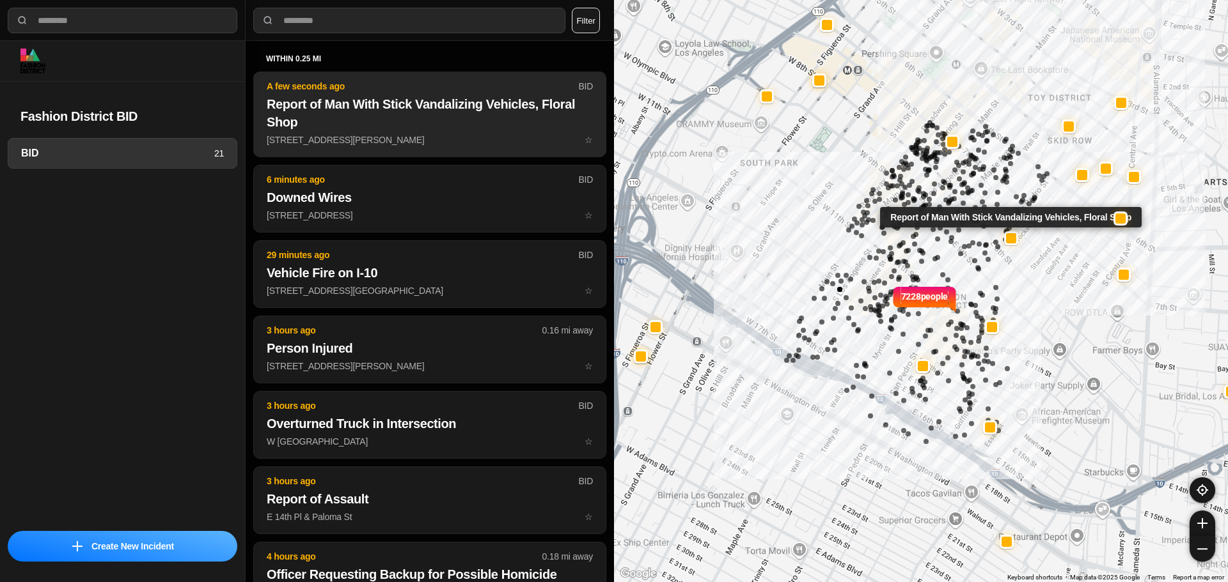
click at [469, 137] on p "764 South San Pedro Street ☆" at bounding box center [430, 140] width 326 height 13
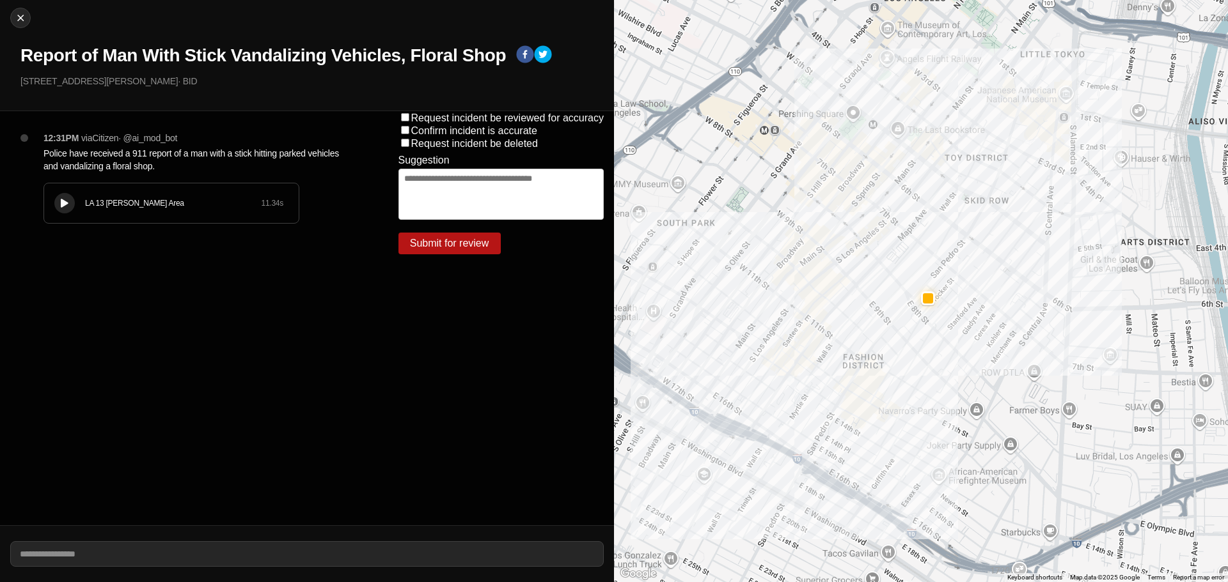
click at [65, 199] on icon at bounding box center [65, 203] width 8 height 8
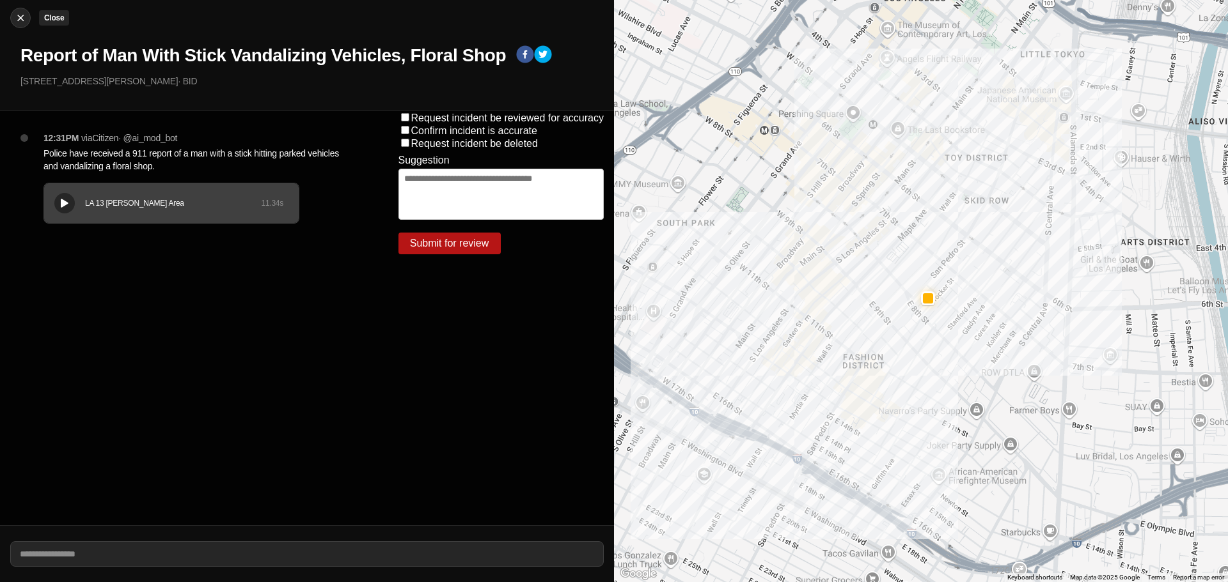
click at [23, 17] on img at bounding box center [20, 18] width 13 height 13
select select "*"
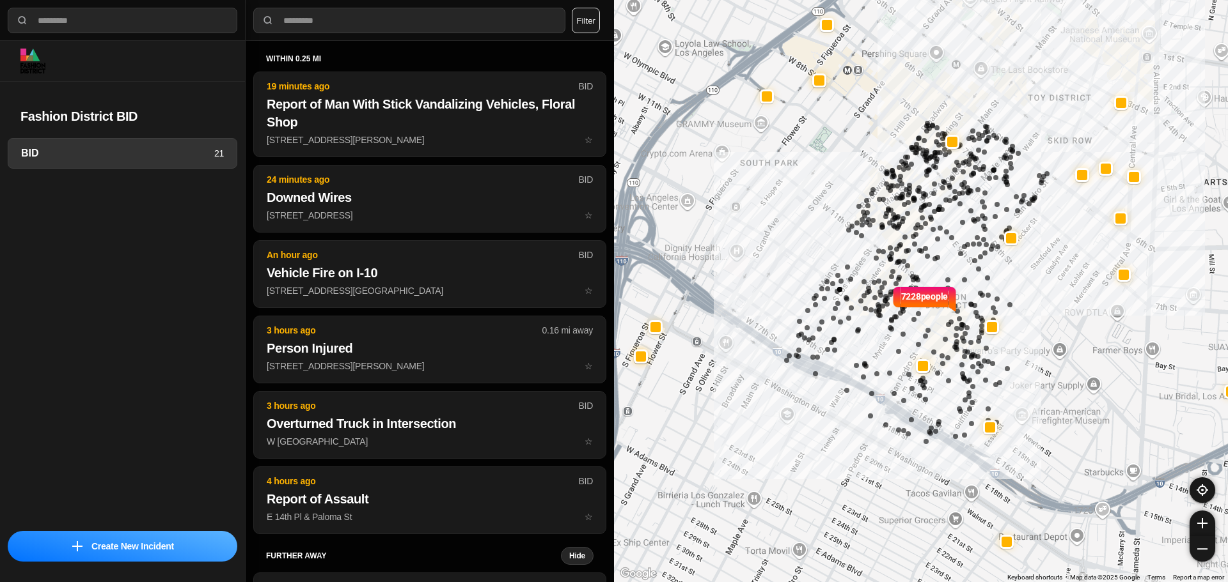
select select "*"
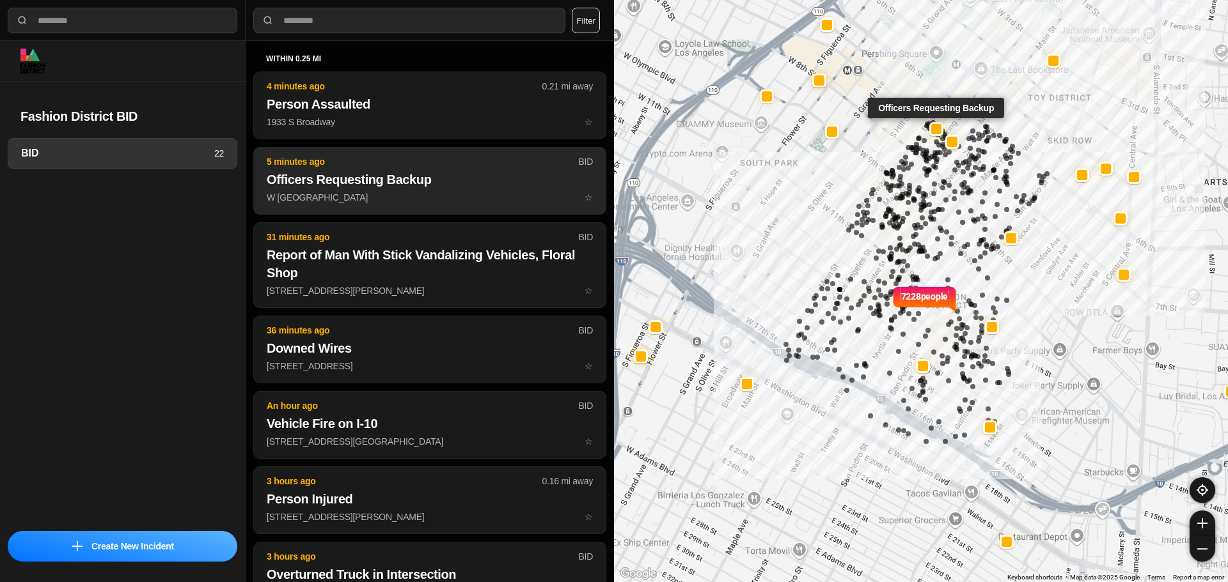
click at [340, 186] on h2 "Officers Requesting Backup" at bounding box center [430, 180] width 326 height 18
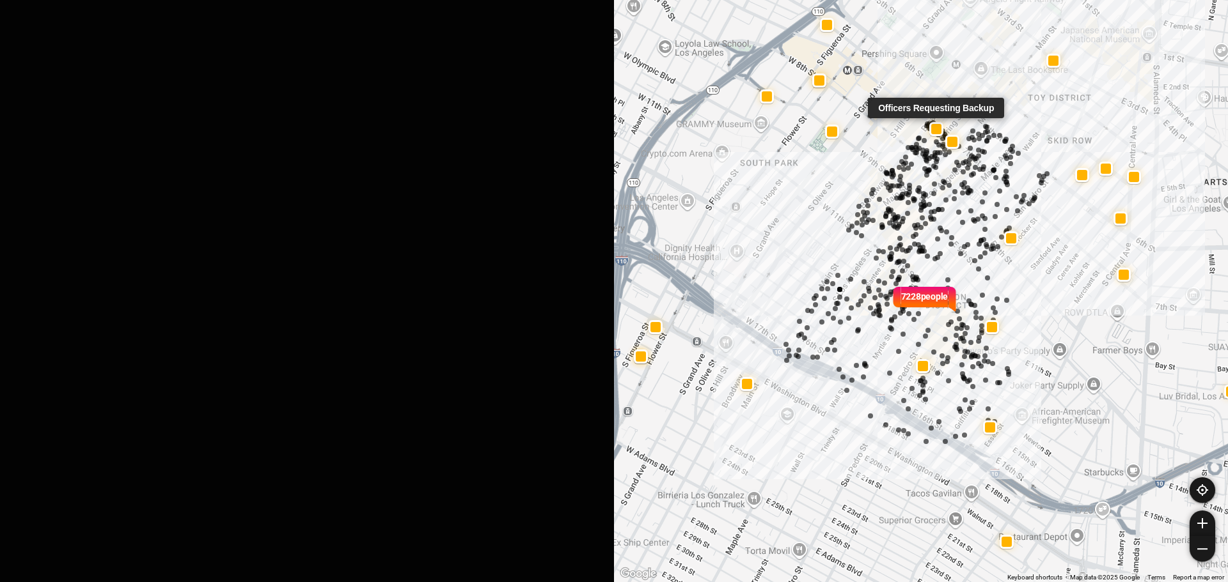
drag, startPoint x: 340, startPoint y: 186, endPoint x: 325, endPoint y: 191, distance: 15.6
click at [340, 185] on div at bounding box center [307, 291] width 614 height 582
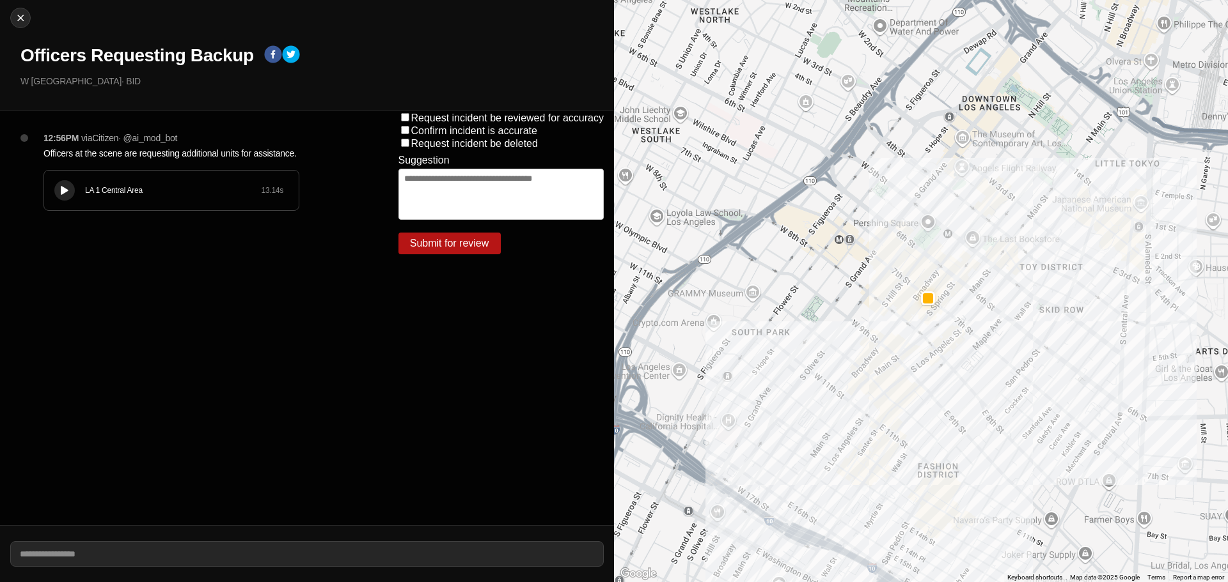
click at [72, 192] on button at bounding box center [64, 190] width 20 height 20
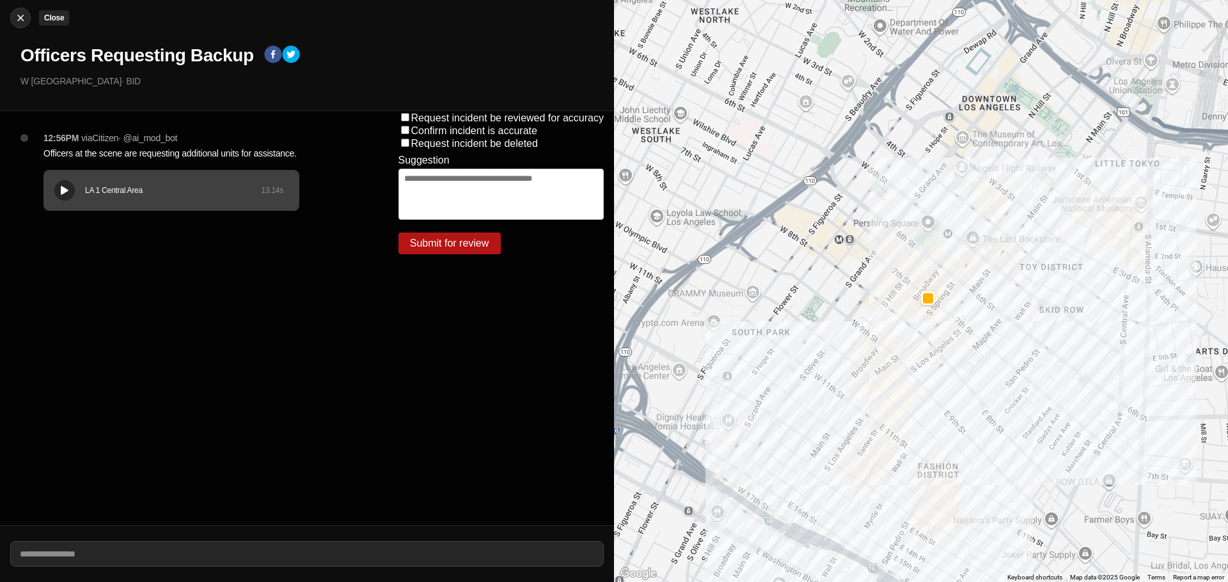
click at [14, 13] on img at bounding box center [20, 18] width 13 height 13
select select "*"
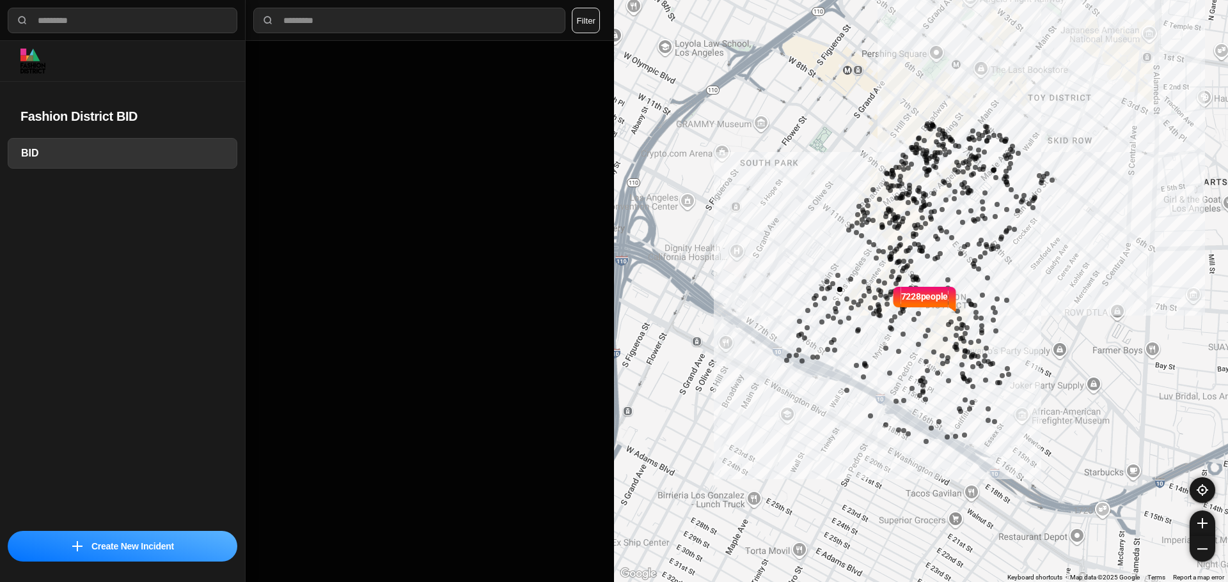
click at [678, 103] on div "7228 people" at bounding box center [921, 291] width 614 height 582
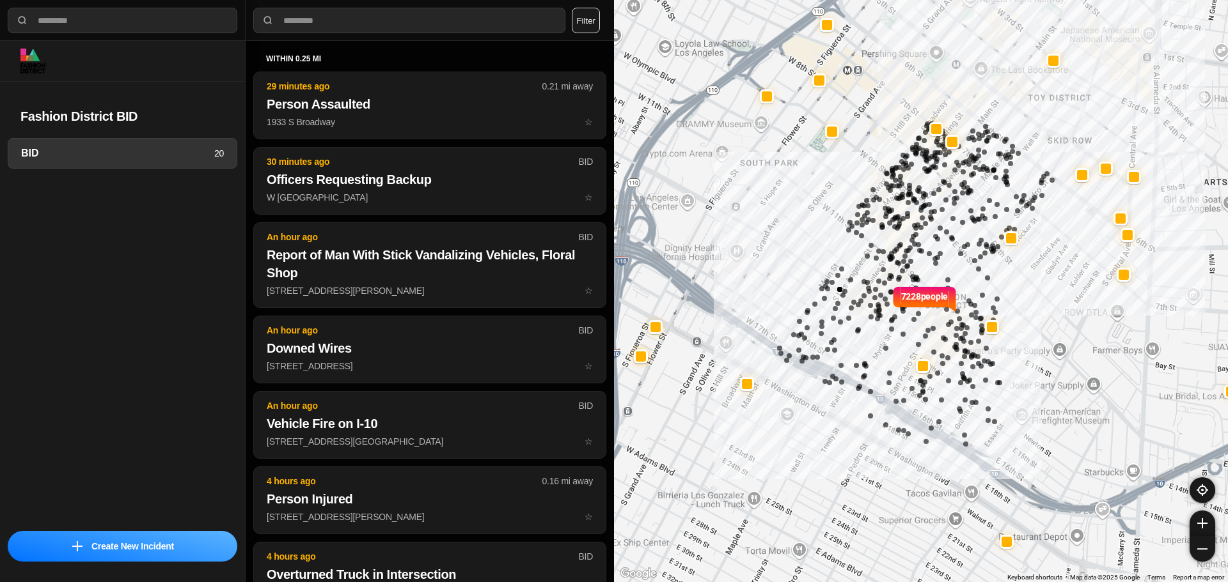
select select "*"
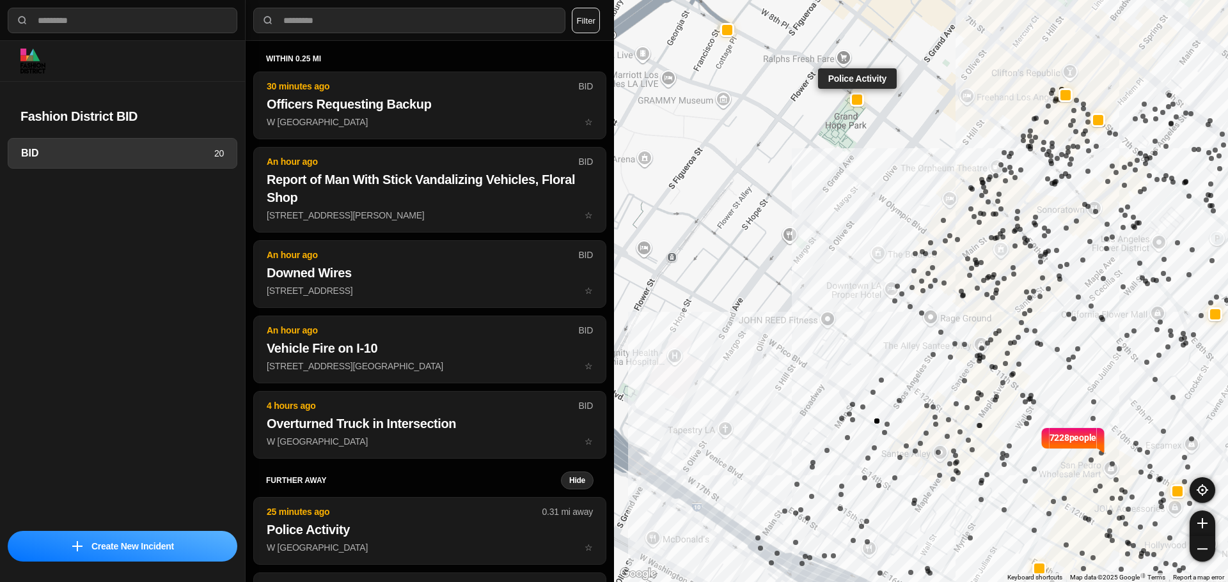
click at [862, 104] on div at bounding box center [857, 100] width 14 height 14
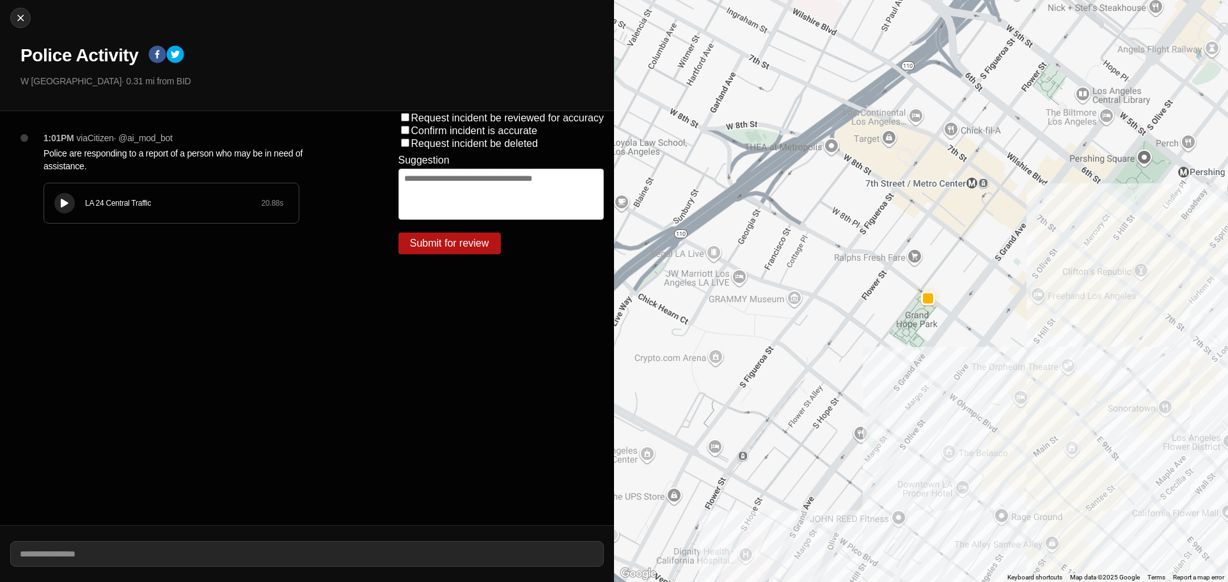
click at [58, 196] on button at bounding box center [64, 203] width 20 height 20
click at [118, 204] on div "LA 24 Central Traffic" at bounding box center [173, 203] width 176 height 10
click at [153, 201] on div "LA 24 Central Traffic" at bounding box center [173, 203] width 176 height 10
click at [193, 203] on div "LA 24 Central Traffic" at bounding box center [173, 203] width 176 height 10
click at [246, 205] on div "LA 24 Central Traffic" at bounding box center [173, 203] width 176 height 10
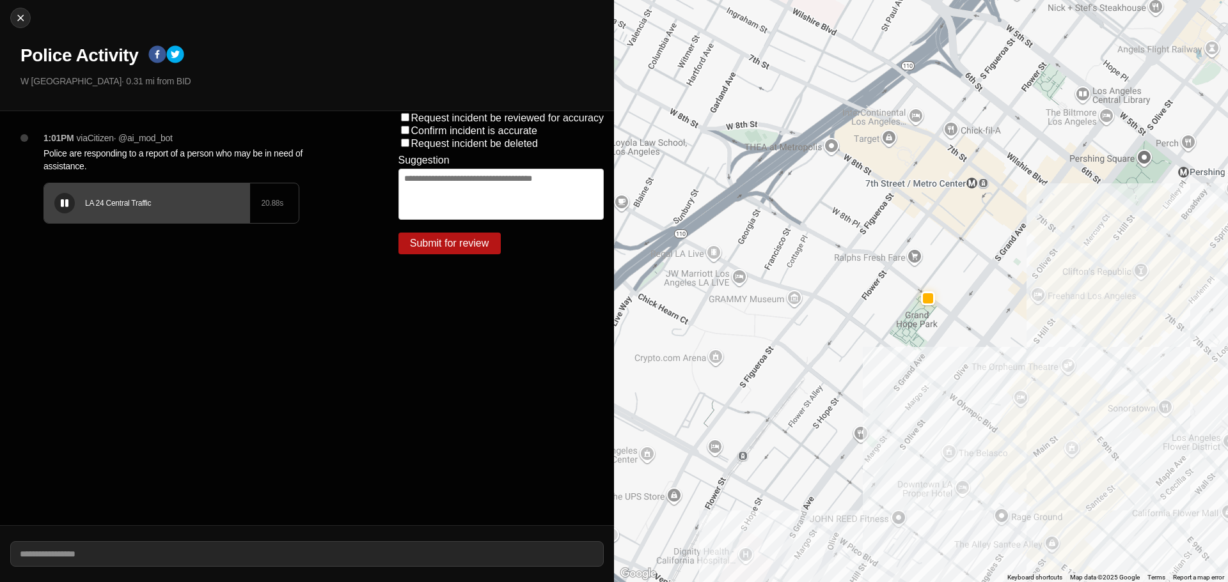
click at [276, 205] on div "20.88 s" at bounding box center [272, 203] width 22 height 10
click at [24, 26] on button "Close" at bounding box center [20, 18] width 20 height 20
select select "*"
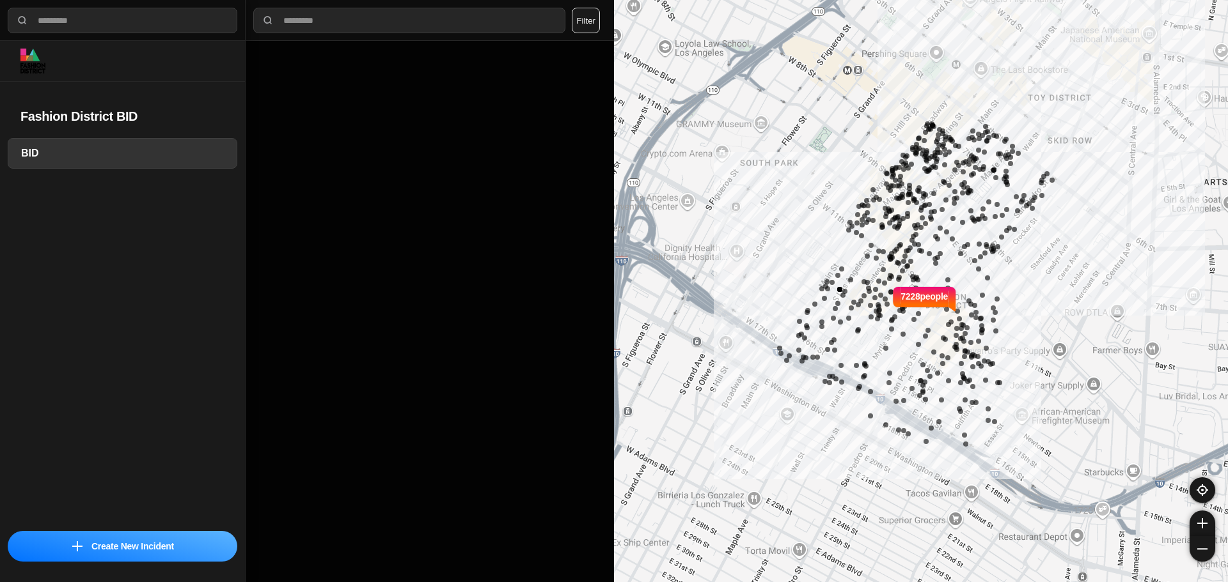
select select "*"
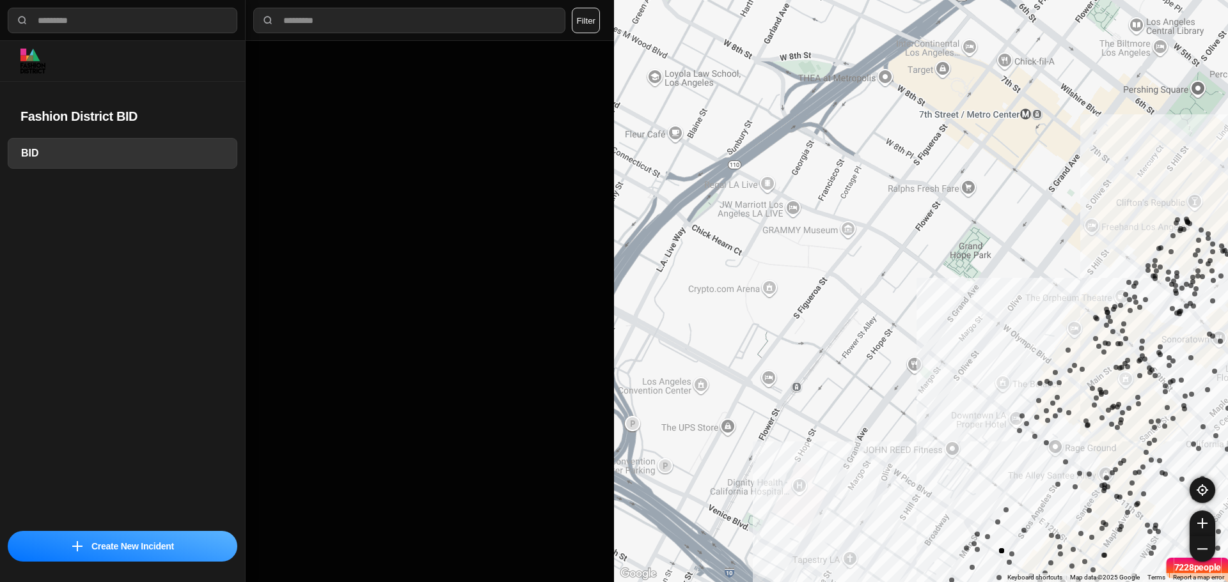
drag, startPoint x: 727, startPoint y: 91, endPoint x: 784, endPoint y: 161, distance: 90.9
click at [784, 161] on div "7228 people" at bounding box center [921, 291] width 614 height 582
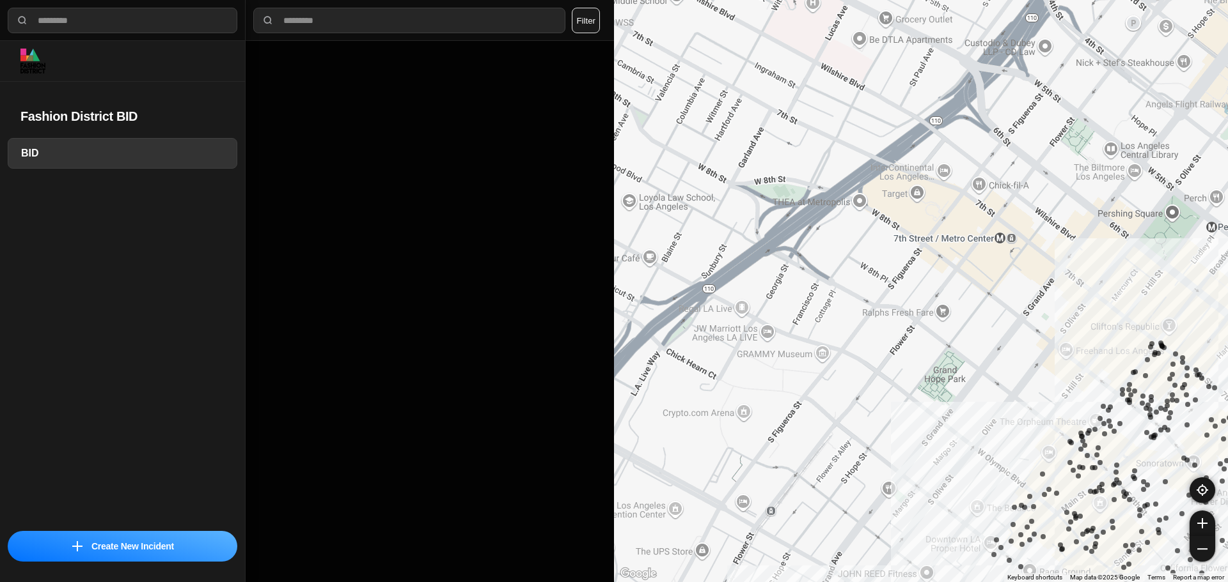
drag, startPoint x: 777, startPoint y: 151, endPoint x: 753, endPoint y: 275, distance: 126.4
click at [753, 275] on div "7228 people" at bounding box center [921, 291] width 614 height 582
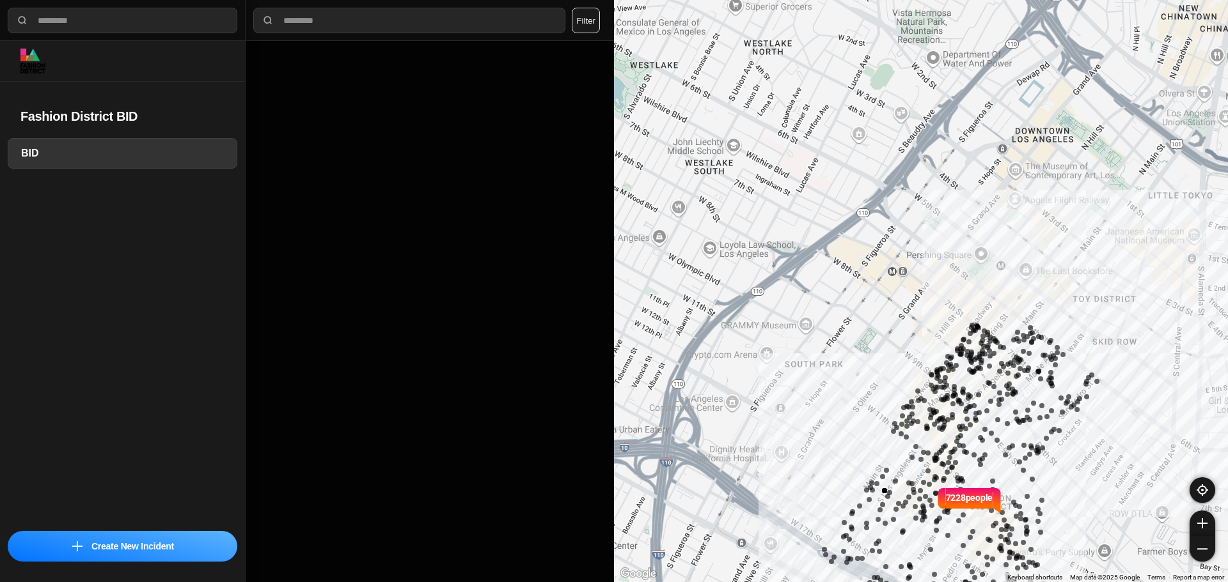
drag, startPoint x: 863, startPoint y: 345, endPoint x: 848, endPoint y: 332, distance: 19.6
click at [848, 332] on div "7228 people" at bounding box center [921, 291] width 614 height 582
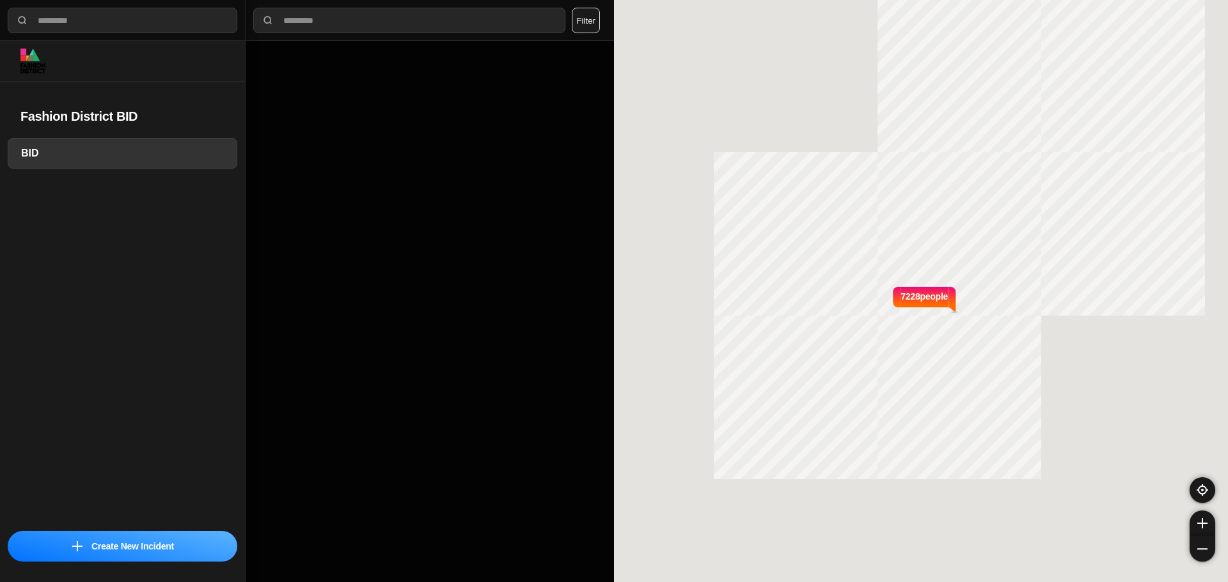
select select "*"
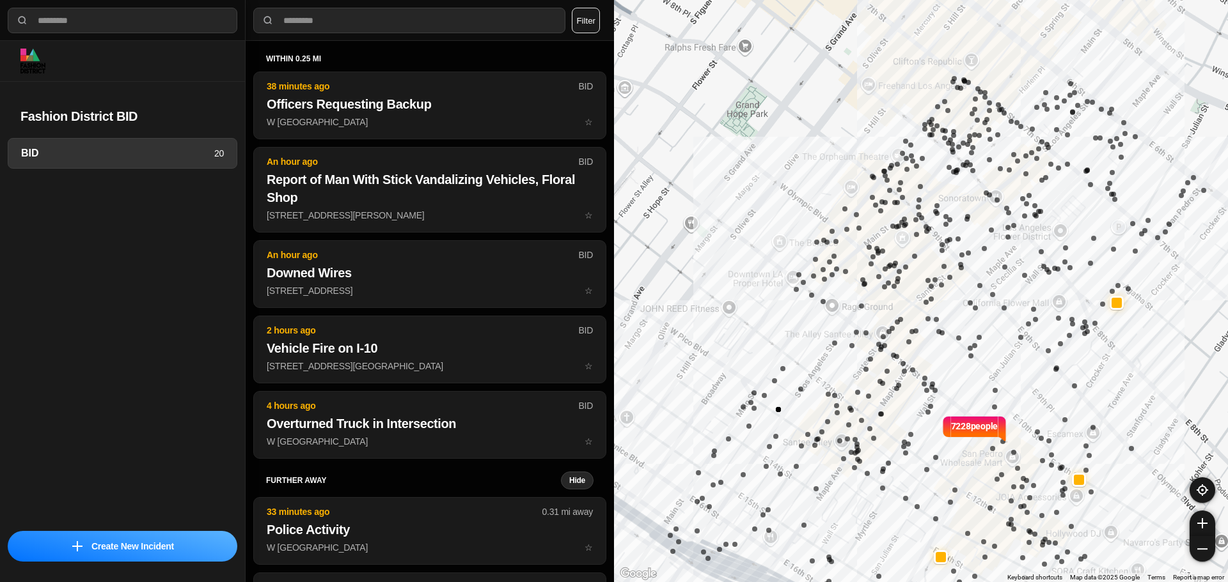
drag, startPoint x: 886, startPoint y: 191, endPoint x: 882, endPoint y: 233, distance: 42.4
click at [882, 233] on div "7228 people" at bounding box center [921, 291] width 614 height 582
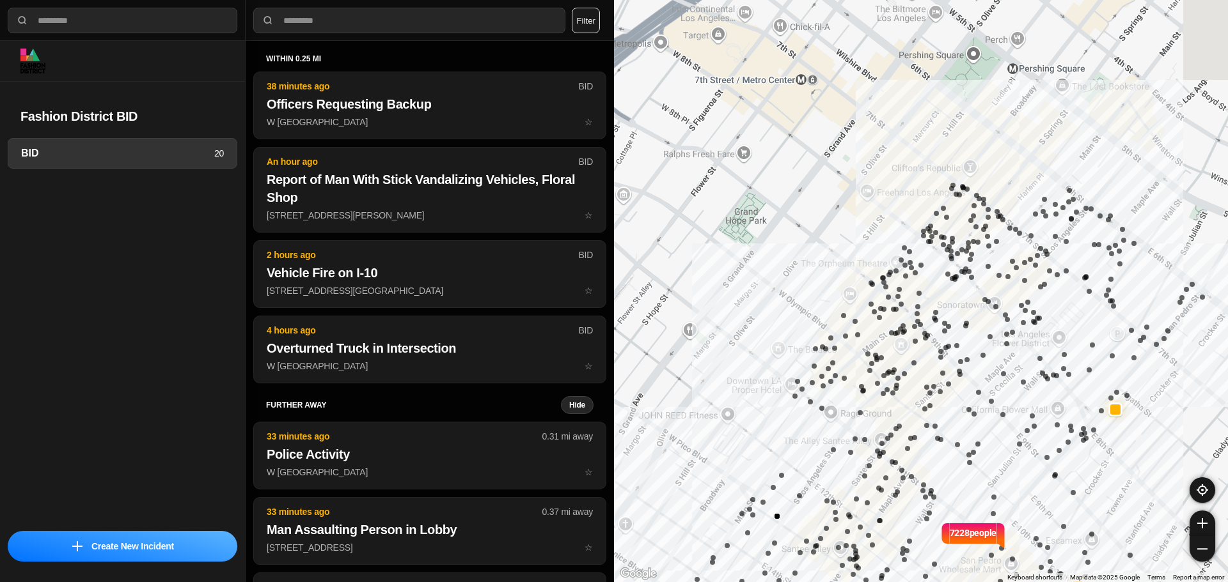
drag, startPoint x: 903, startPoint y: 191, endPoint x: 903, endPoint y: 228, distance: 37.1
click at [903, 228] on div "7228 people" at bounding box center [921, 291] width 614 height 582
drag, startPoint x: 930, startPoint y: 148, endPoint x: 921, endPoint y: 169, distance: 22.7
click at [921, 169] on div "7228 people" at bounding box center [921, 291] width 614 height 582
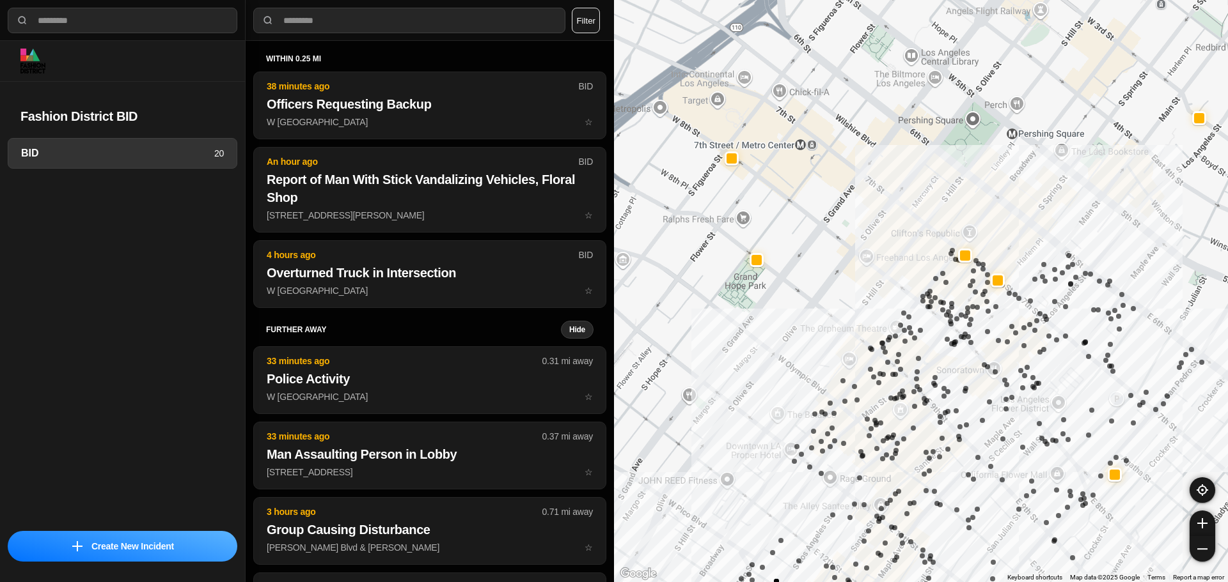
drag, startPoint x: 885, startPoint y: 98, endPoint x: 893, endPoint y: 155, distance: 58.0
click at [893, 155] on div "7228 people" at bounding box center [921, 291] width 614 height 582
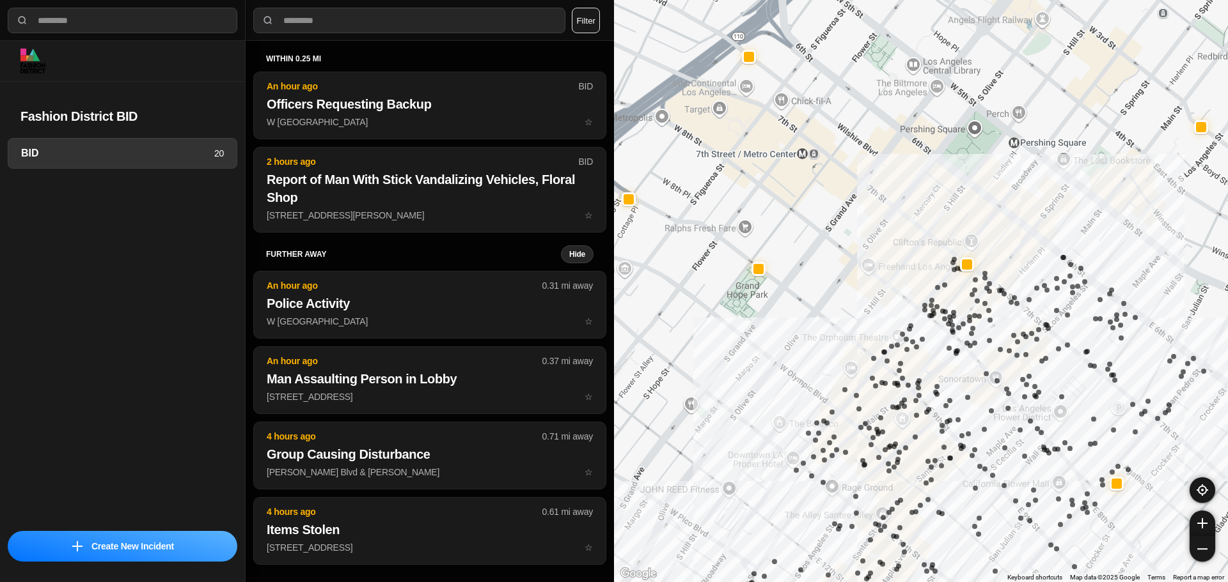
select select "*"
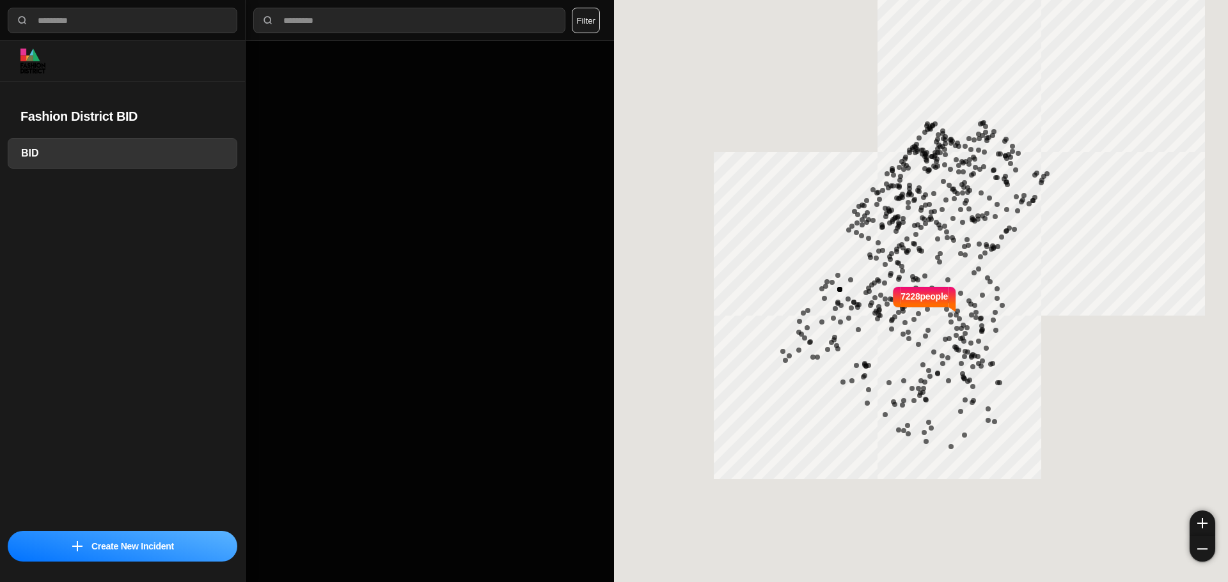
select select "*"
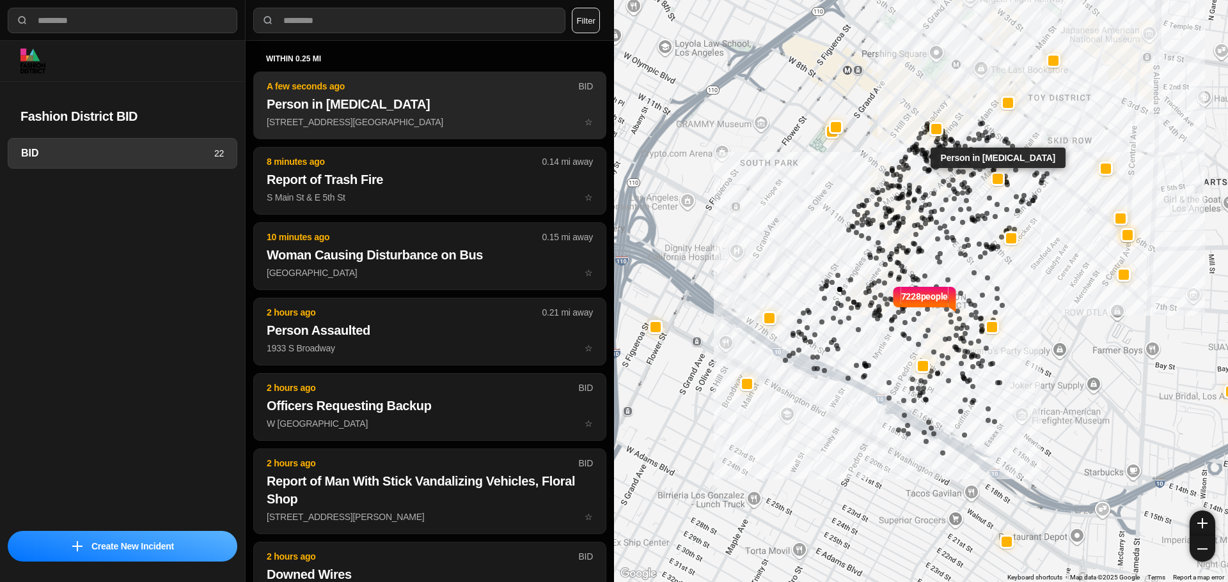
click at [446, 109] on h2 "Person in [MEDICAL_DATA]" at bounding box center [430, 104] width 326 height 18
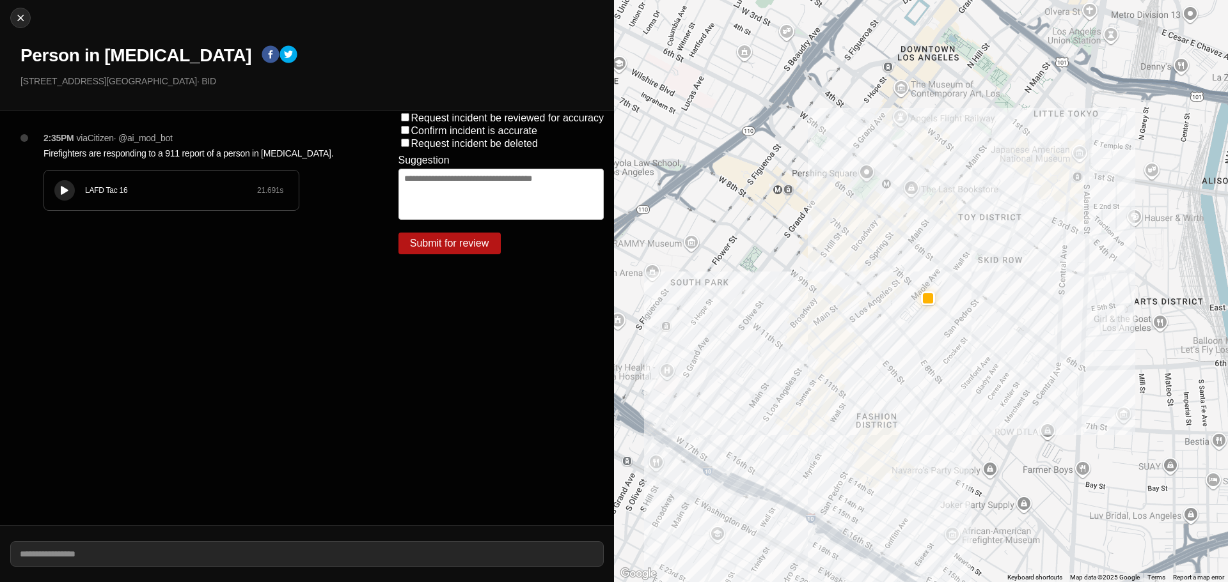
click at [73, 179] on div "LAFD Tac 16 21.691 s" at bounding box center [171, 191] width 254 height 40
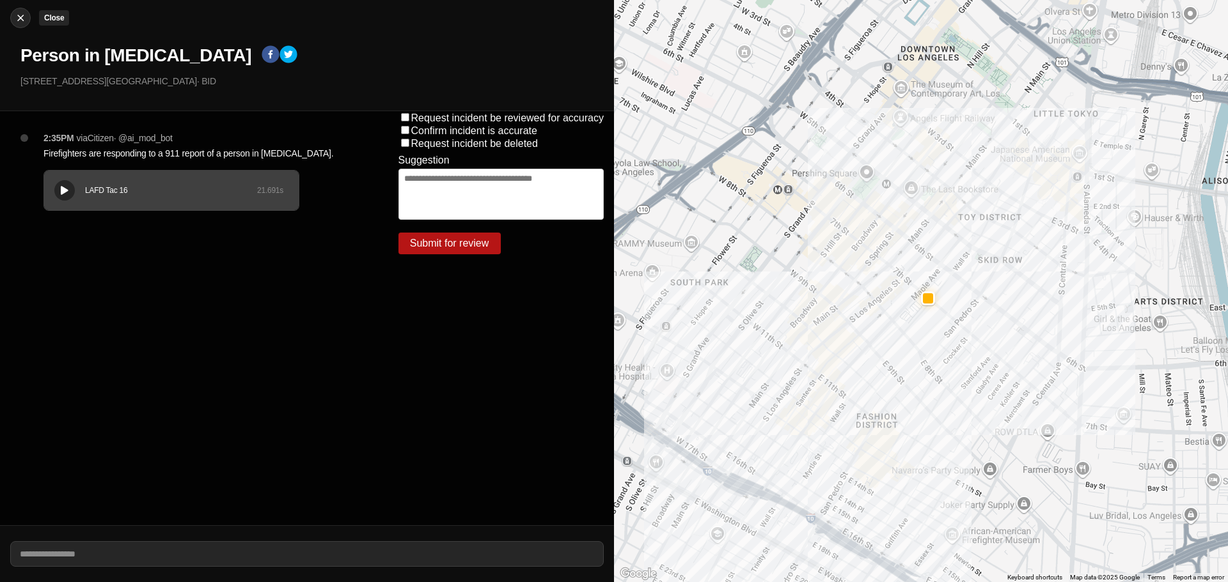
click at [19, 20] on img at bounding box center [20, 18] width 13 height 13
select select "*"
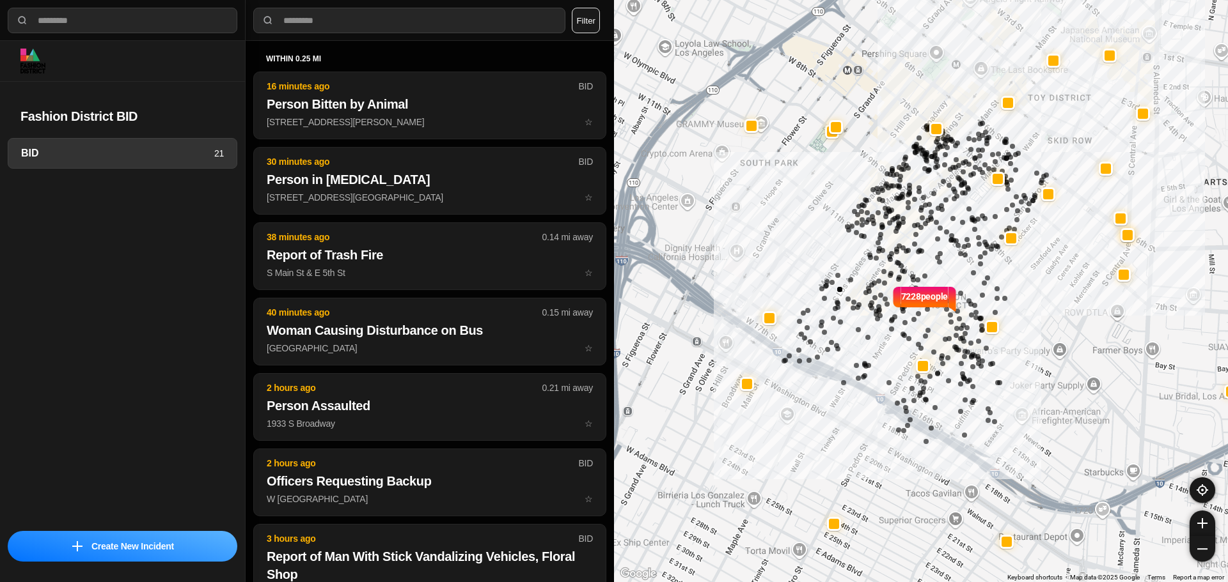
select select "*"
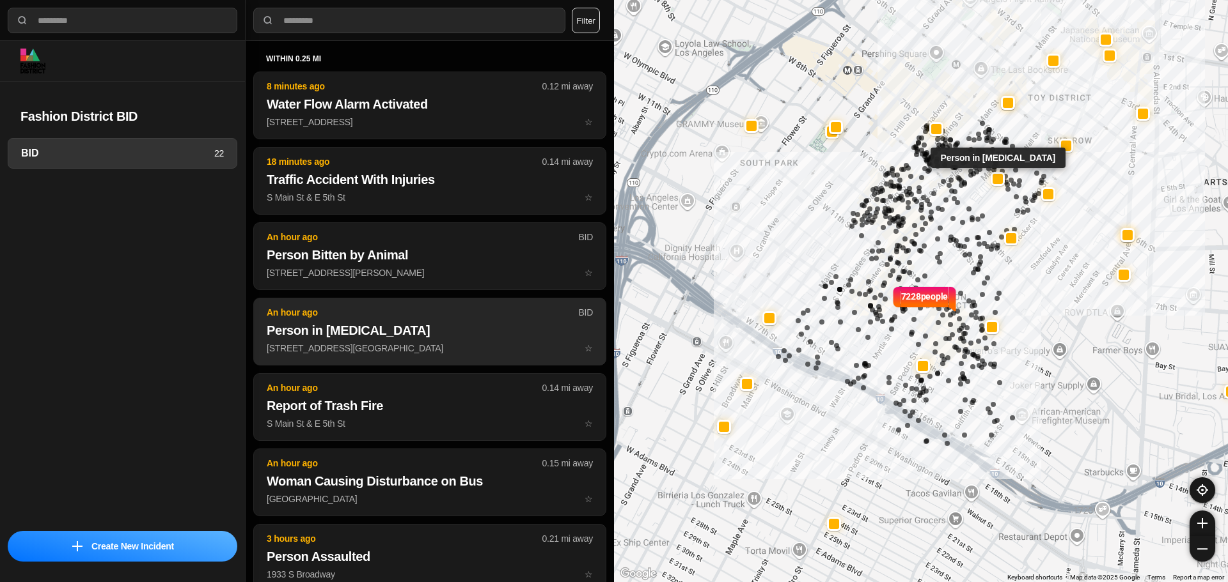
click at [349, 350] on p "[STREET_ADDRESS][GEOGRAPHIC_DATA] ☆" at bounding box center [430, 348] width 326 height 13
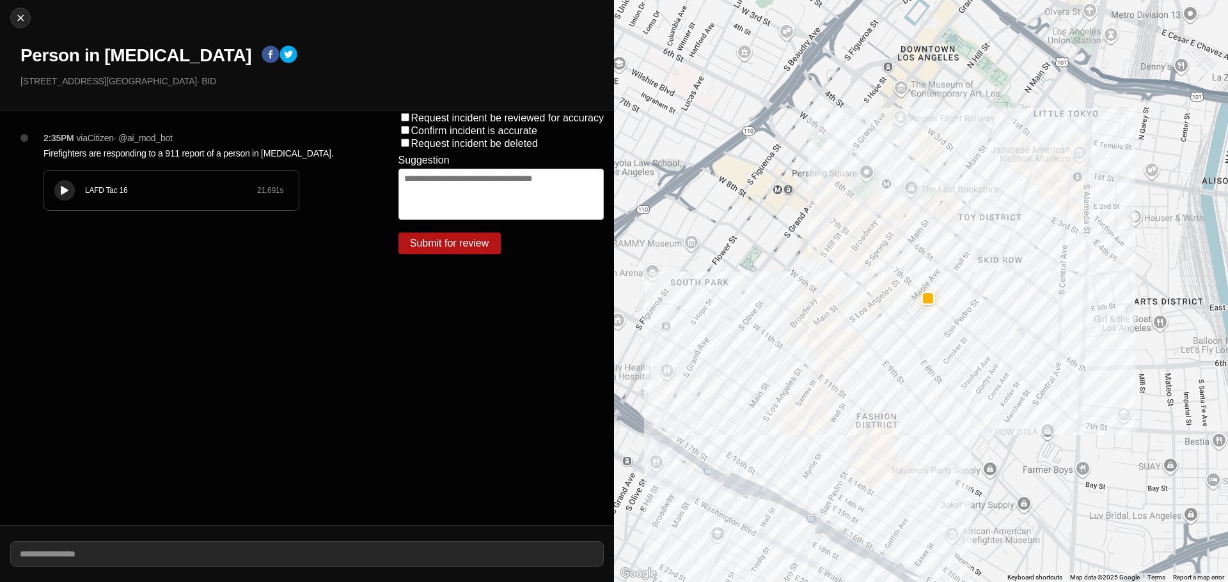
click at [59, 186] on div at bounding box center [64, 191] width 13 height 10
click at [26, 8] on div "Close Person in [MEDICAL_DATA] E [GEOGRAPHIC_DATA] · BID" at bounding box center [307, 55] width 614 height 111
click at [19, 17] on img at bounding box center [20, 18] width 13 height 13
select select "*"
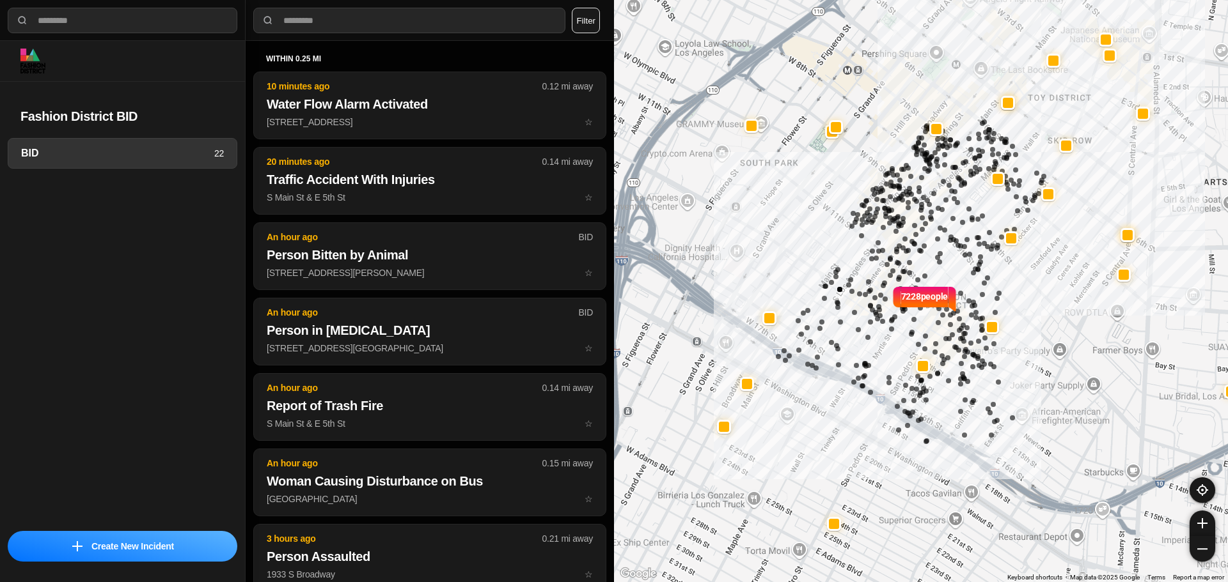
select select "*"
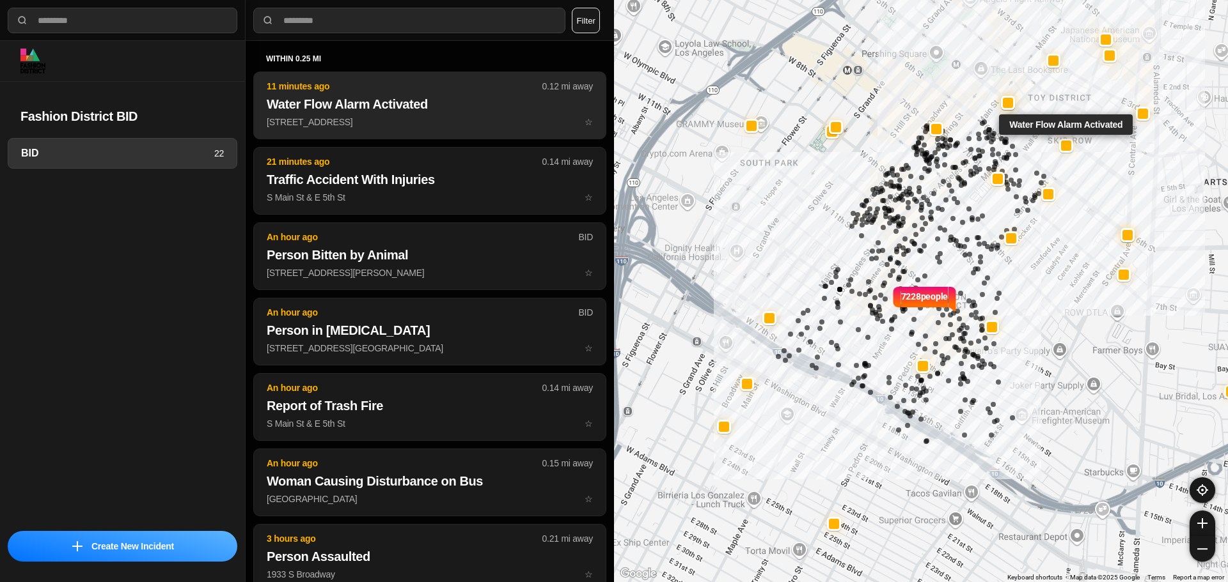
click at [321, 89] on p "11 minutes ago" at bounding box center [405, 86] width 276 height 13
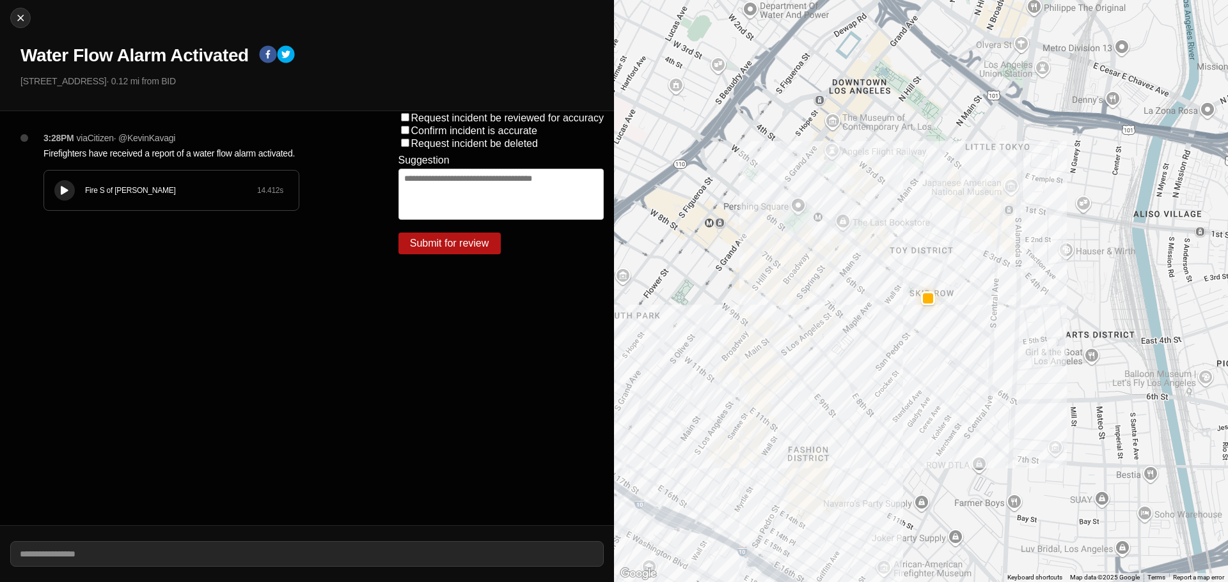
click at [68, 196] on button at bounding box center [64, 190] width 20 height 20
click at [19, 14] on img at bounding box center [20, 18] width 13 height 13
select select "*"
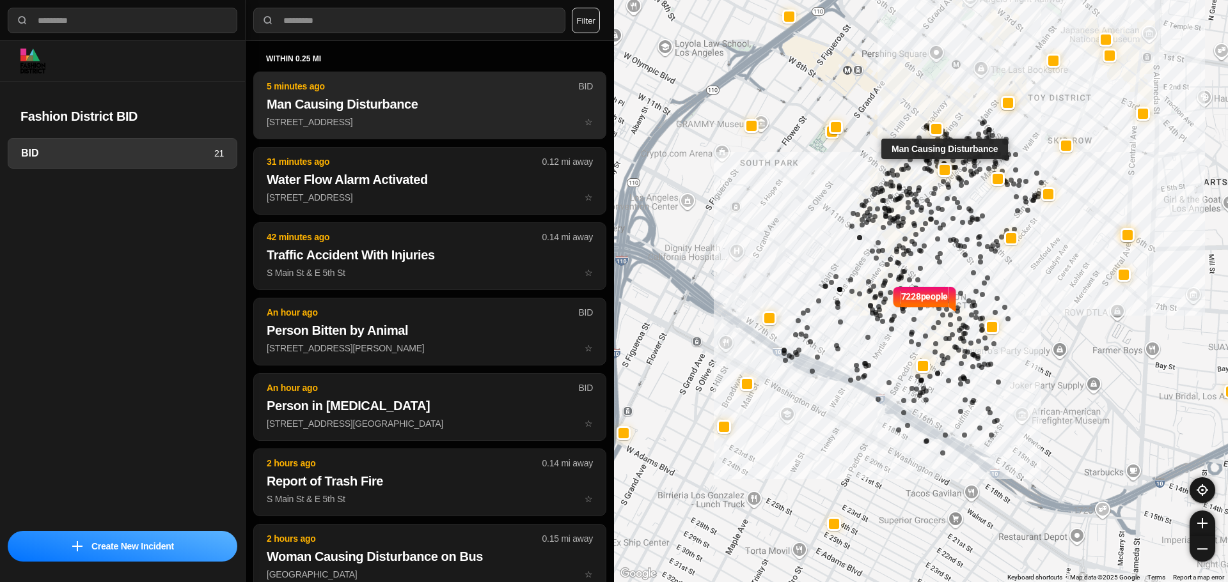
click at [424, 116] on p "[STREET_ADDRESS] ☆" at bounding box center [430, 122] width 326 height 13
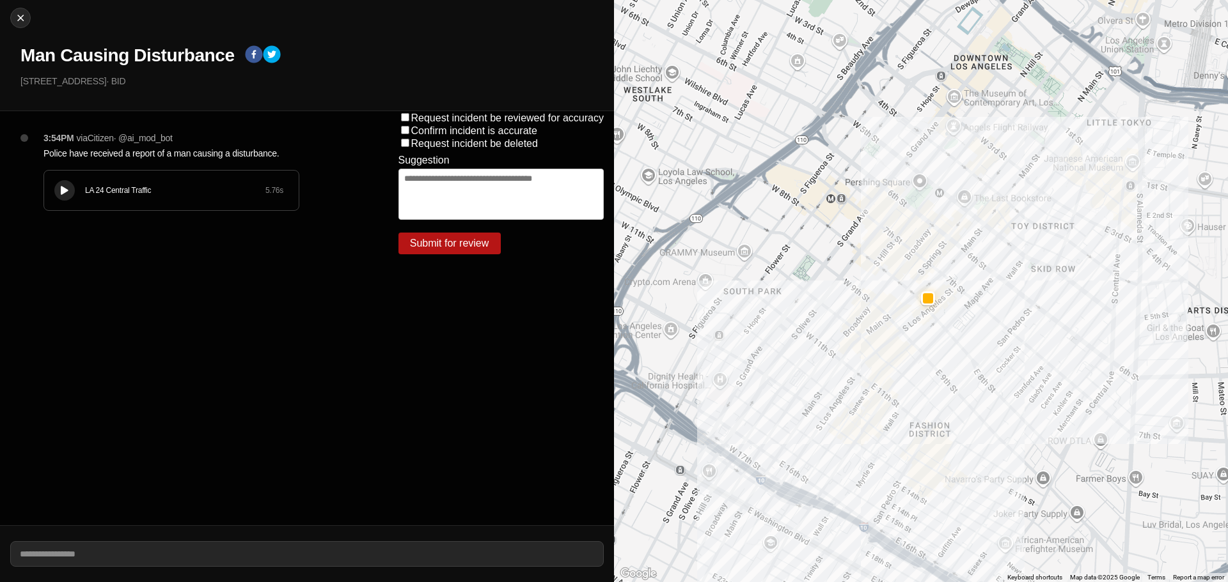
click at [66, 187] on icon at bounding box center [65, 191] width 8 height 8
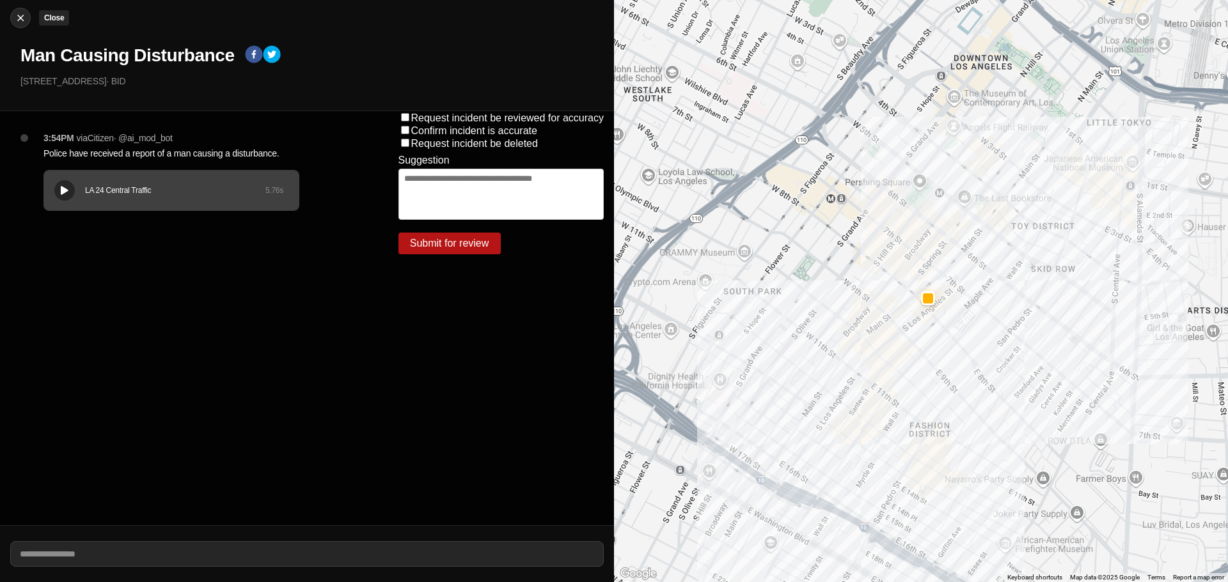
click at [12, 15] on div at bounding box center [20, 18] width 19 height 13
select select "*"
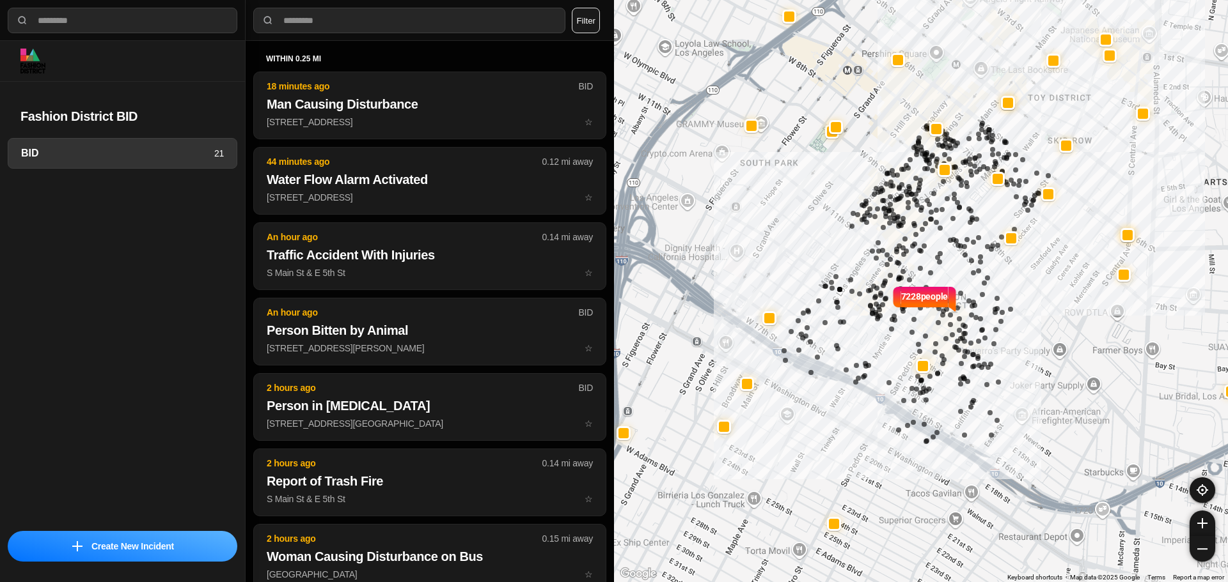
select select "*"
